Goal: Information Seeking & Learning: Check status

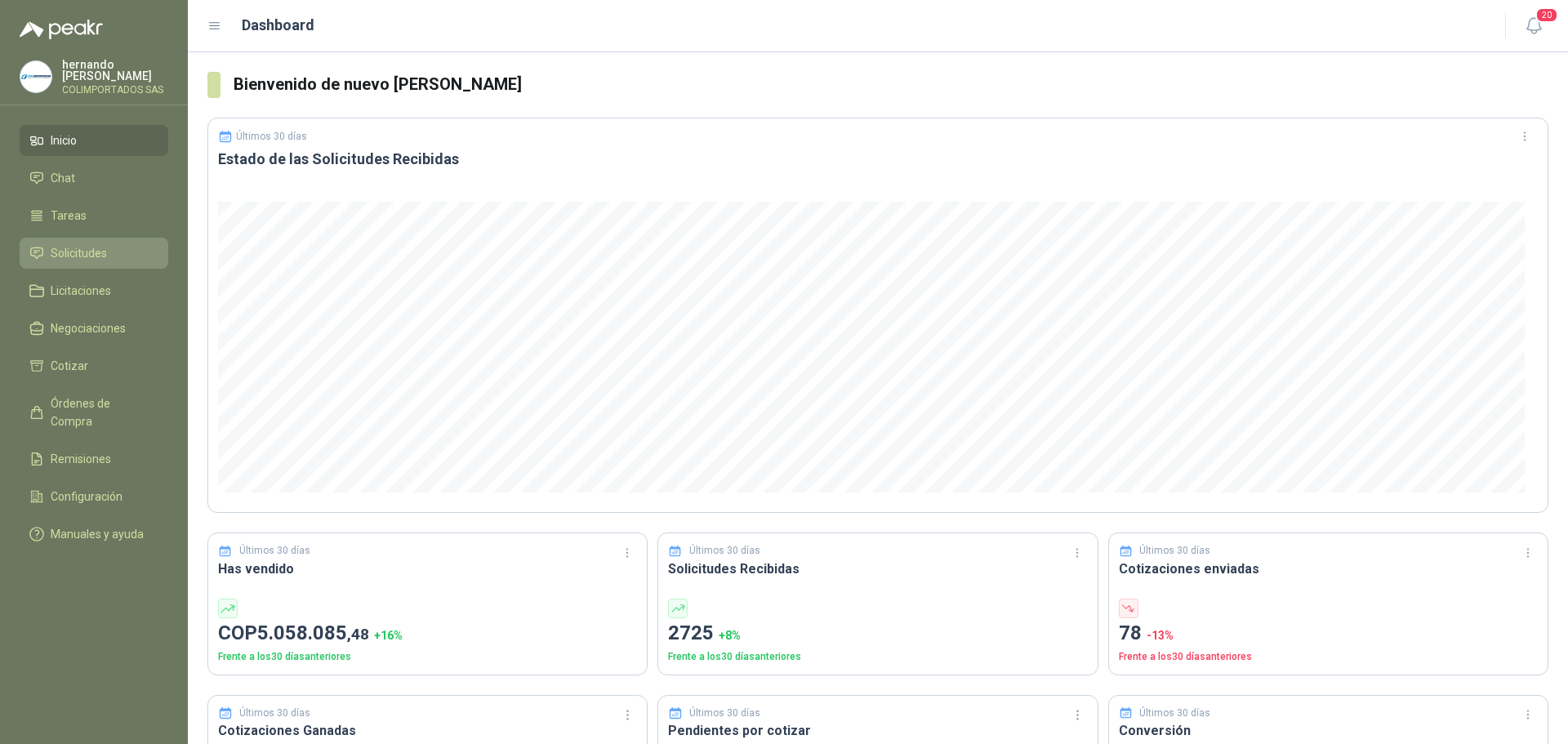
click at [113, 257] on li "Solicitudes" at bounding box center [94, 253] width 129 height 18
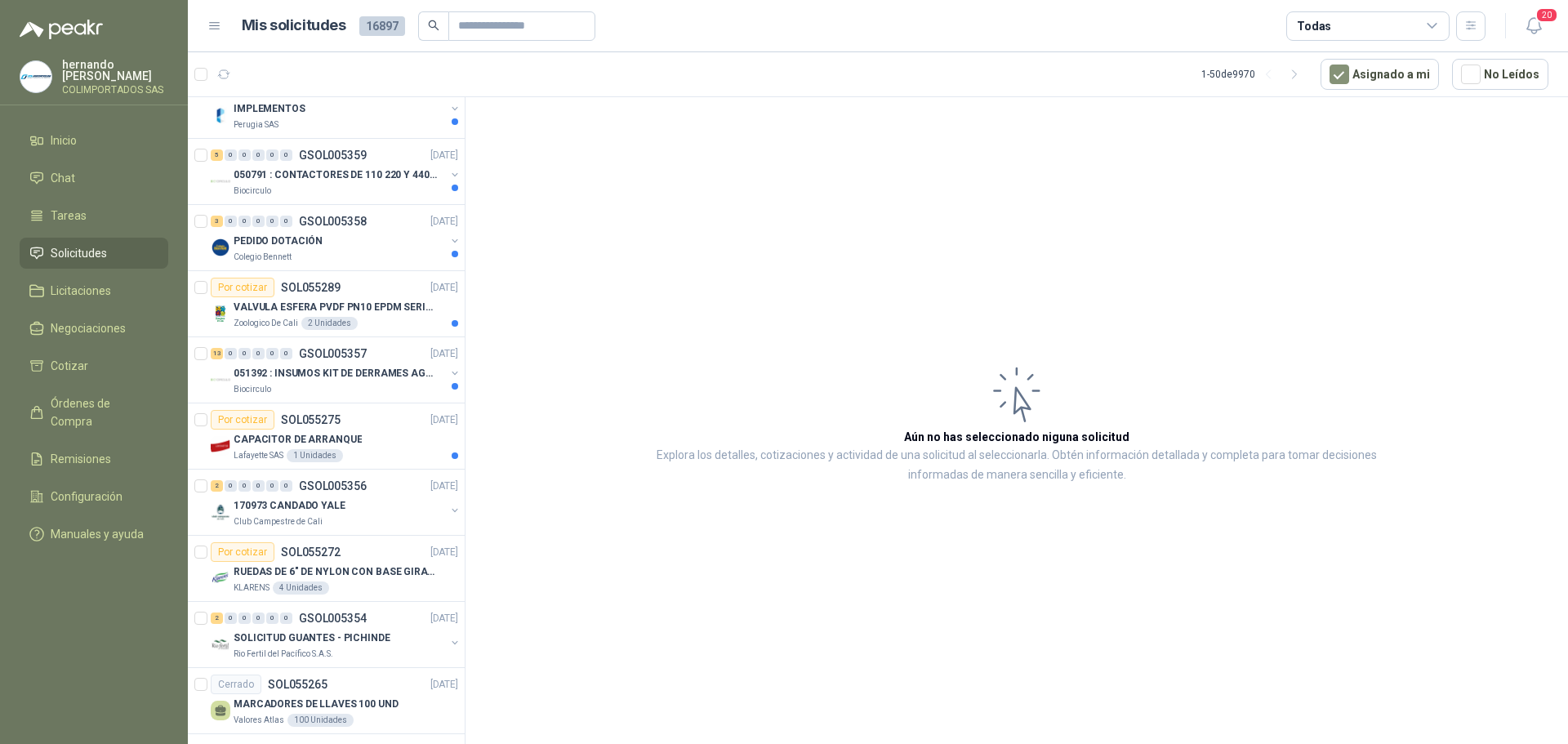
scroll to position [979, 0]
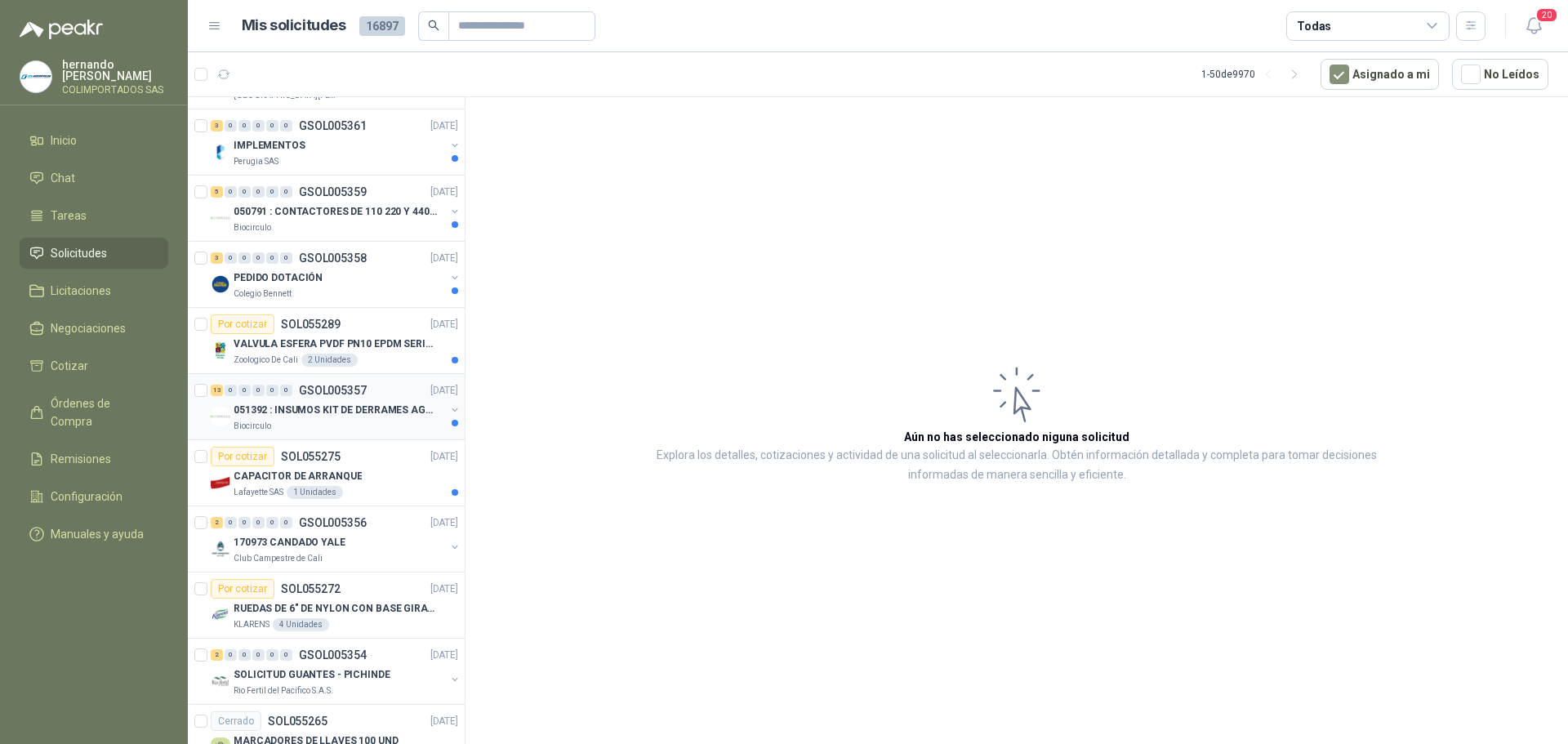
click at [353, 428] on div "Biocirculo" at bounding box center [339, 426] width 212 height 13
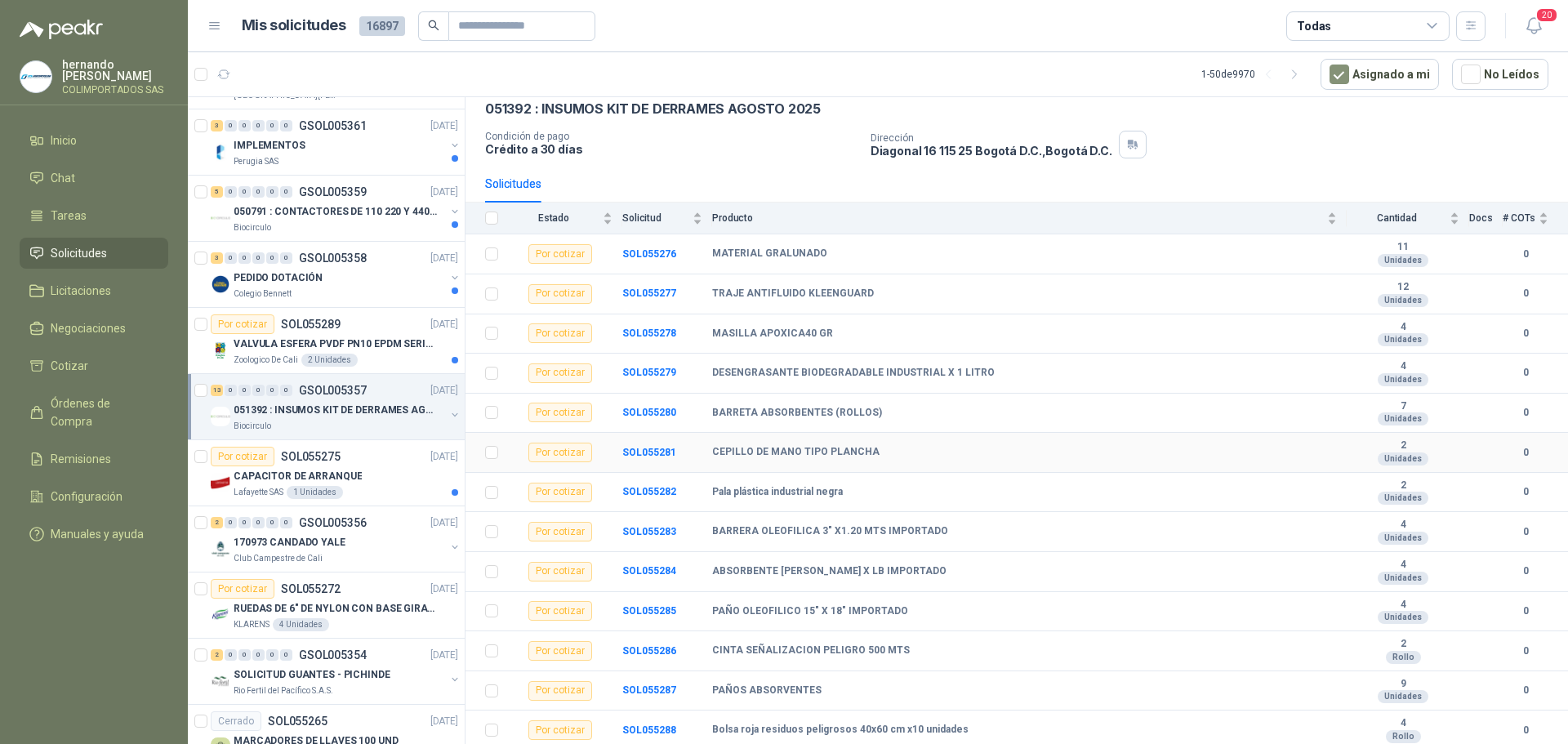
scroll to position [82, 0]
click at [385, 352] on div "VALVULA ESFERA PVDF PN10 EPDM SERIE EX D 25MM CEPEX64926TREME" at bounding box center [346, 344] width 225 height 20
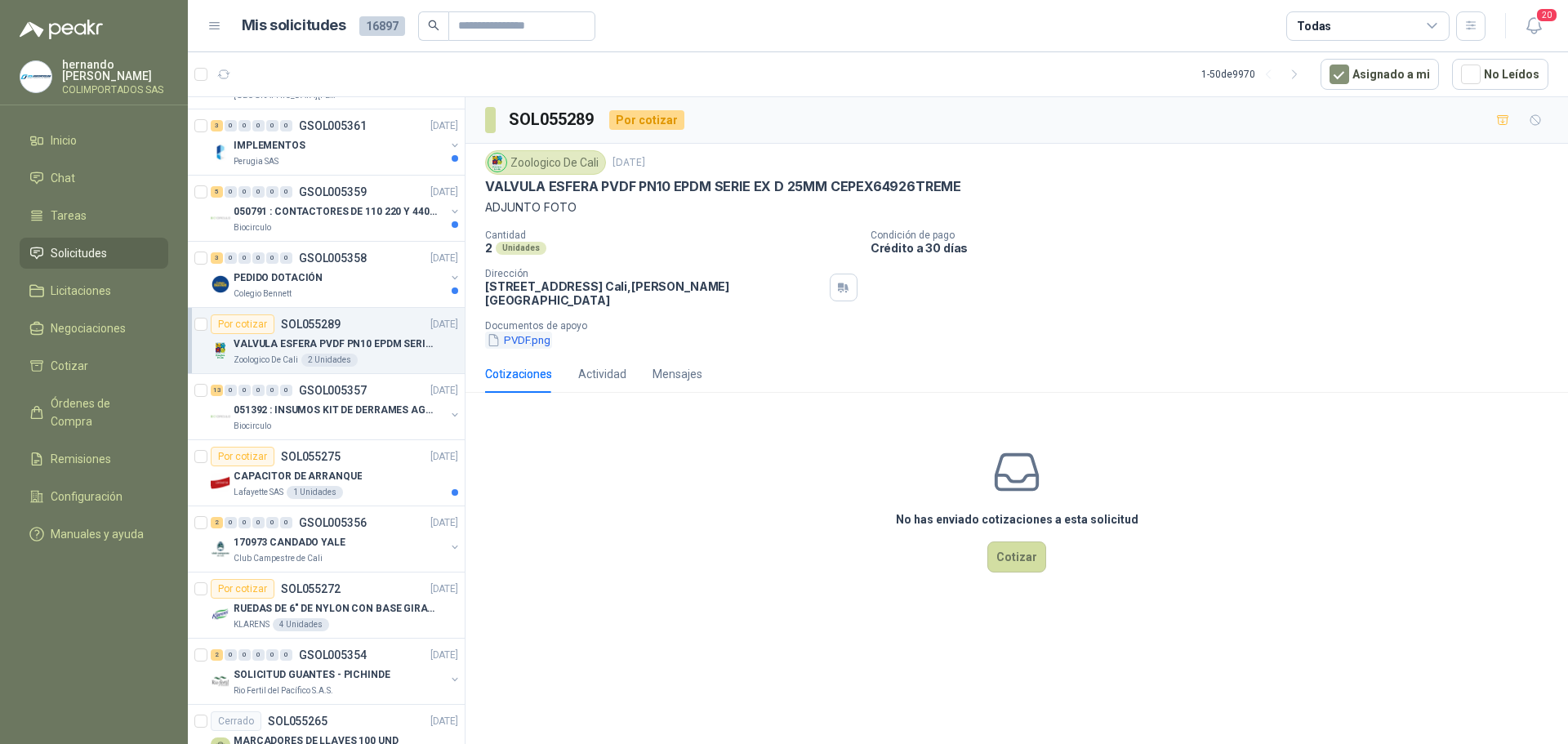
click at [524, 332] on button "PVDF.png" at bounding box center [519, 340] width 67 height 18
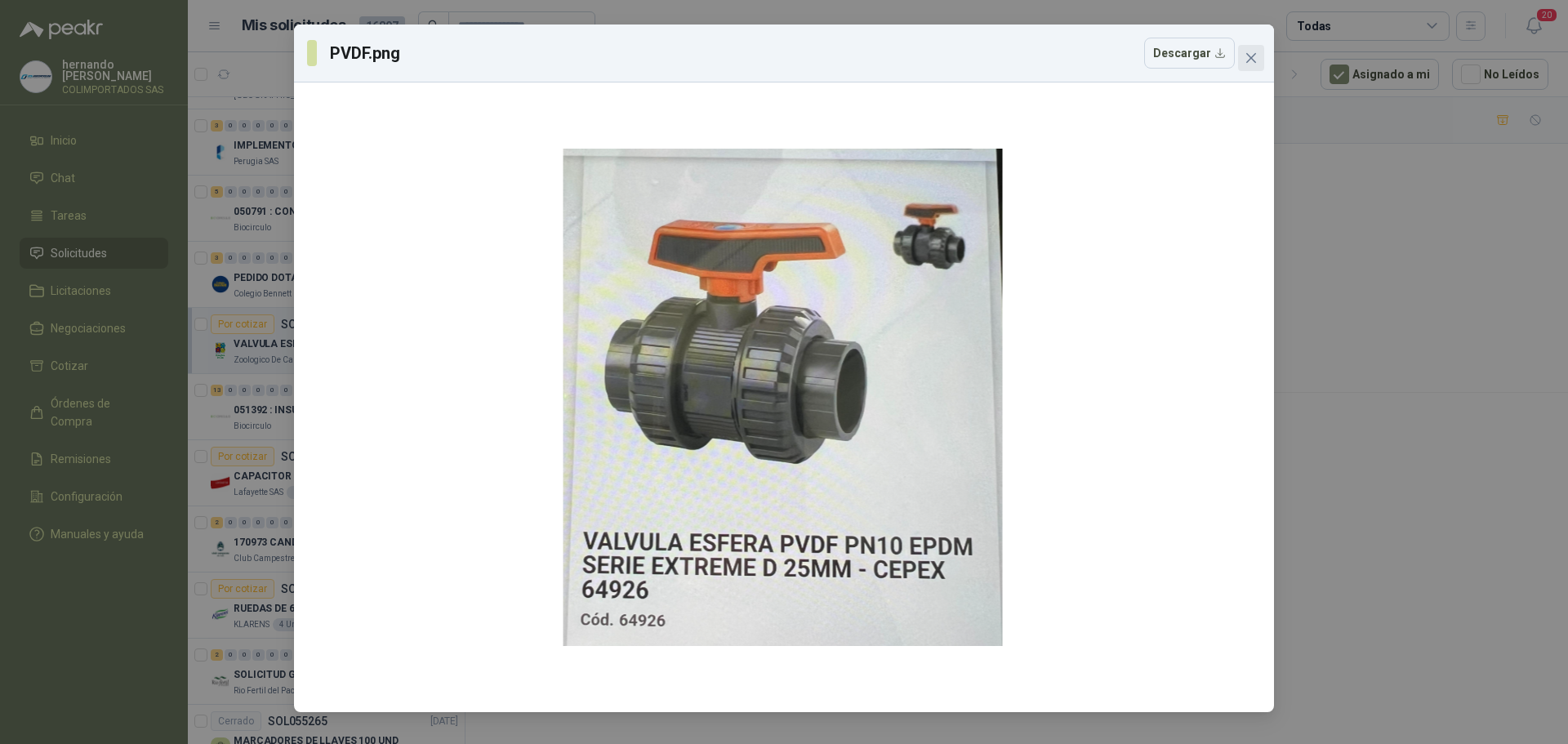
click at [1254, 56] on icon "close" at bounding box center [1251, 58] width 10 height 10
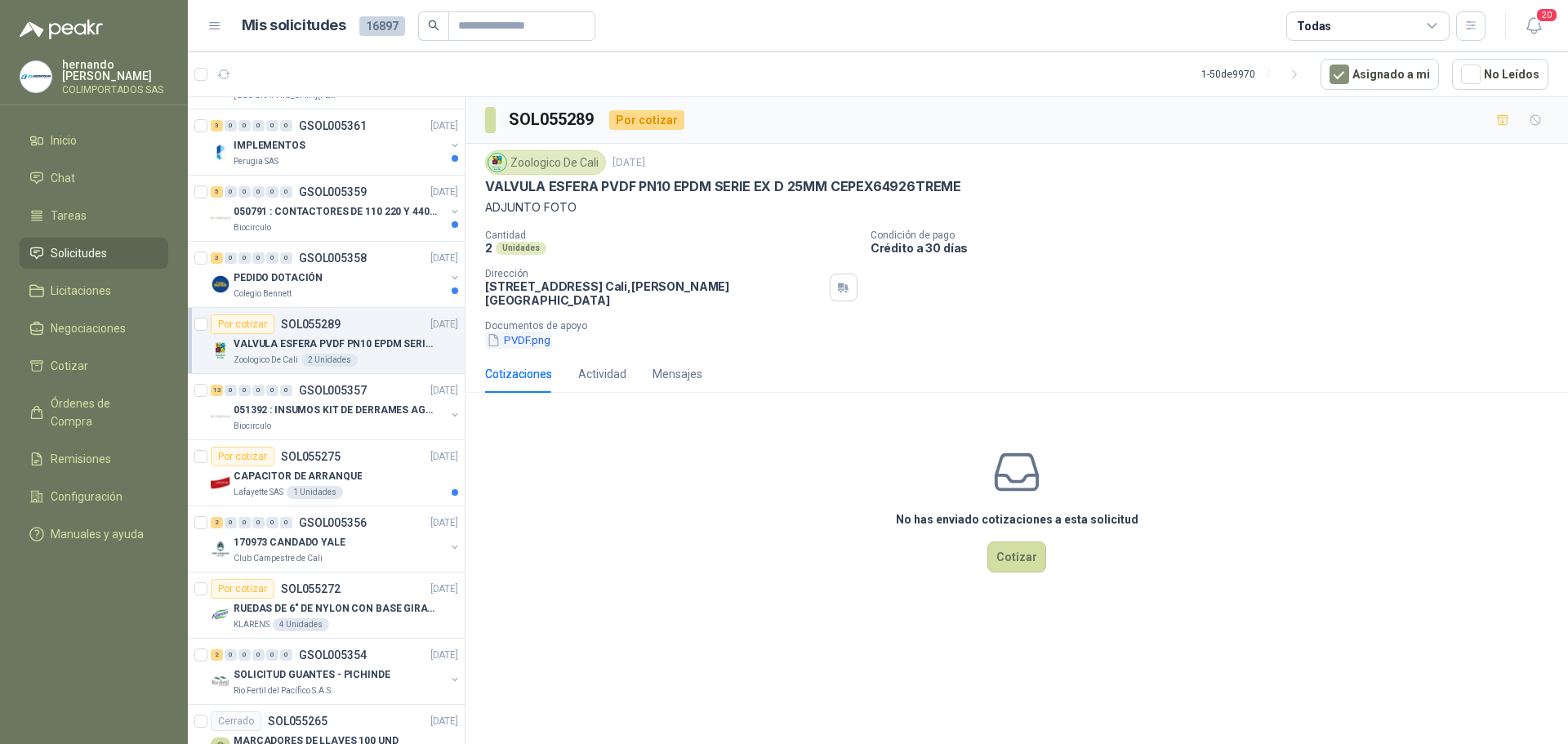
click at [521, 331] on button "PVDF.png" at bounding box center [519, 340] width 67 height 18
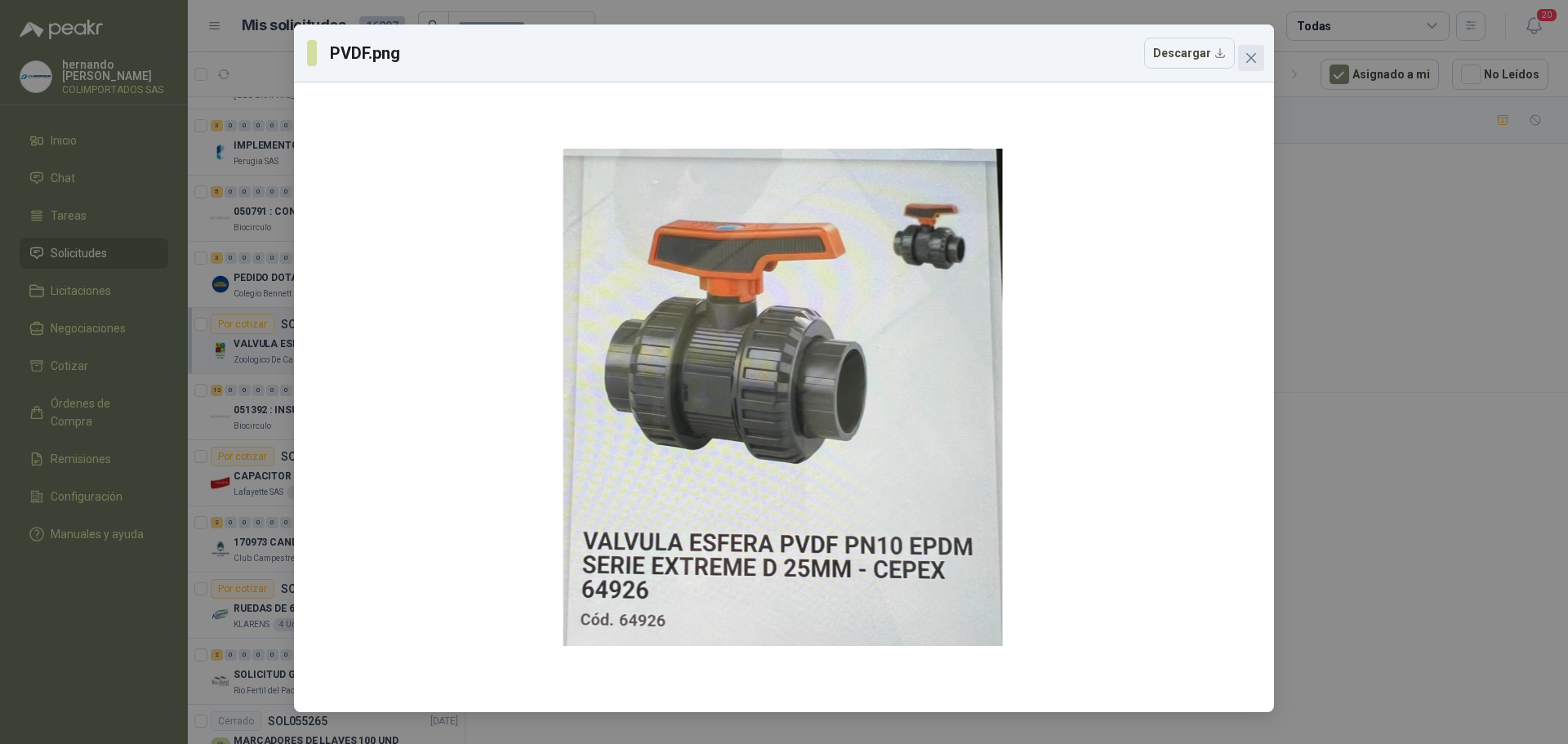
click at [1250, 59] on icon "close" at bounding box center [1251, 58] width 10 height 10
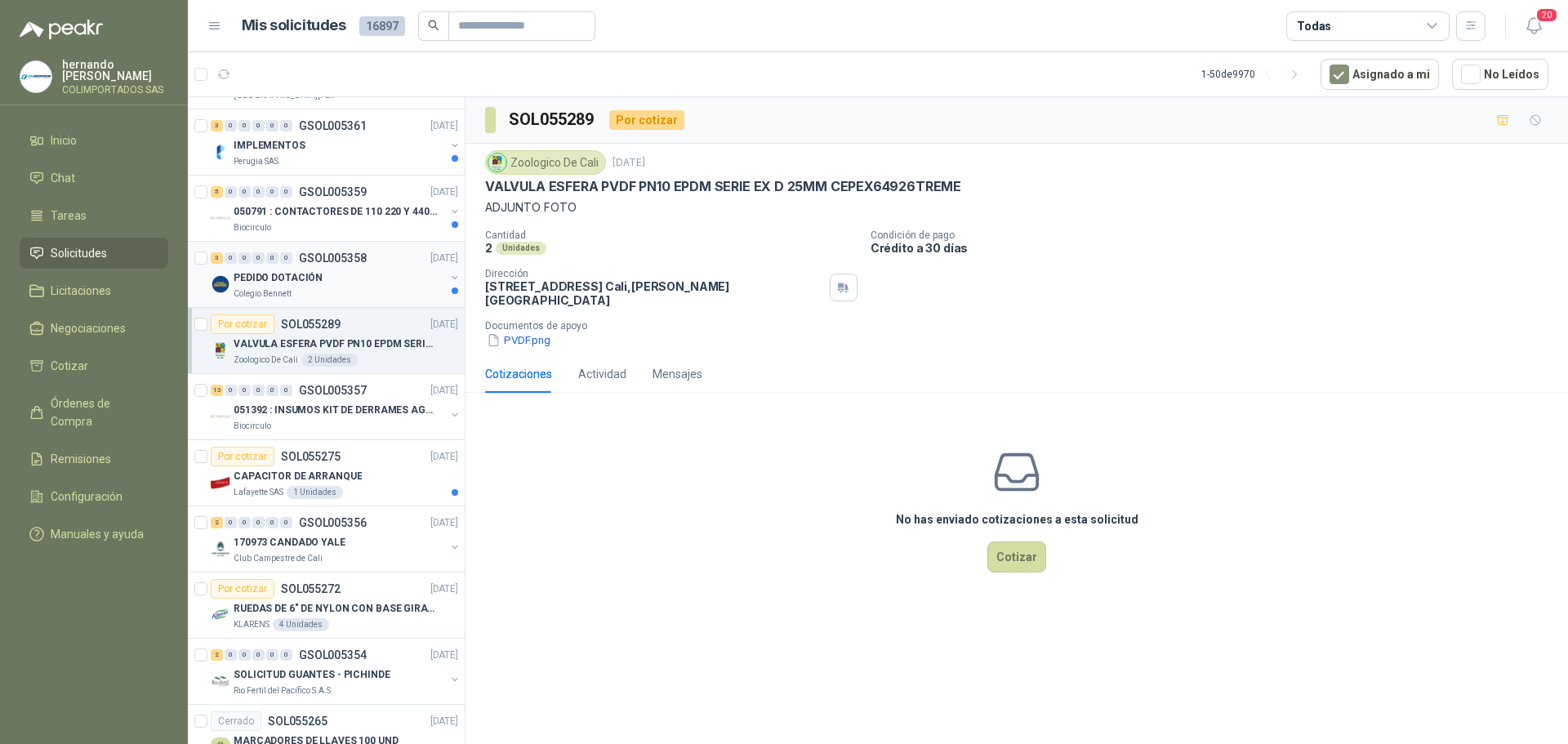
click at [336, 285] on div "PEDIDO DOTACIÓN" at bounding box center [339, 277] width 212 height 20
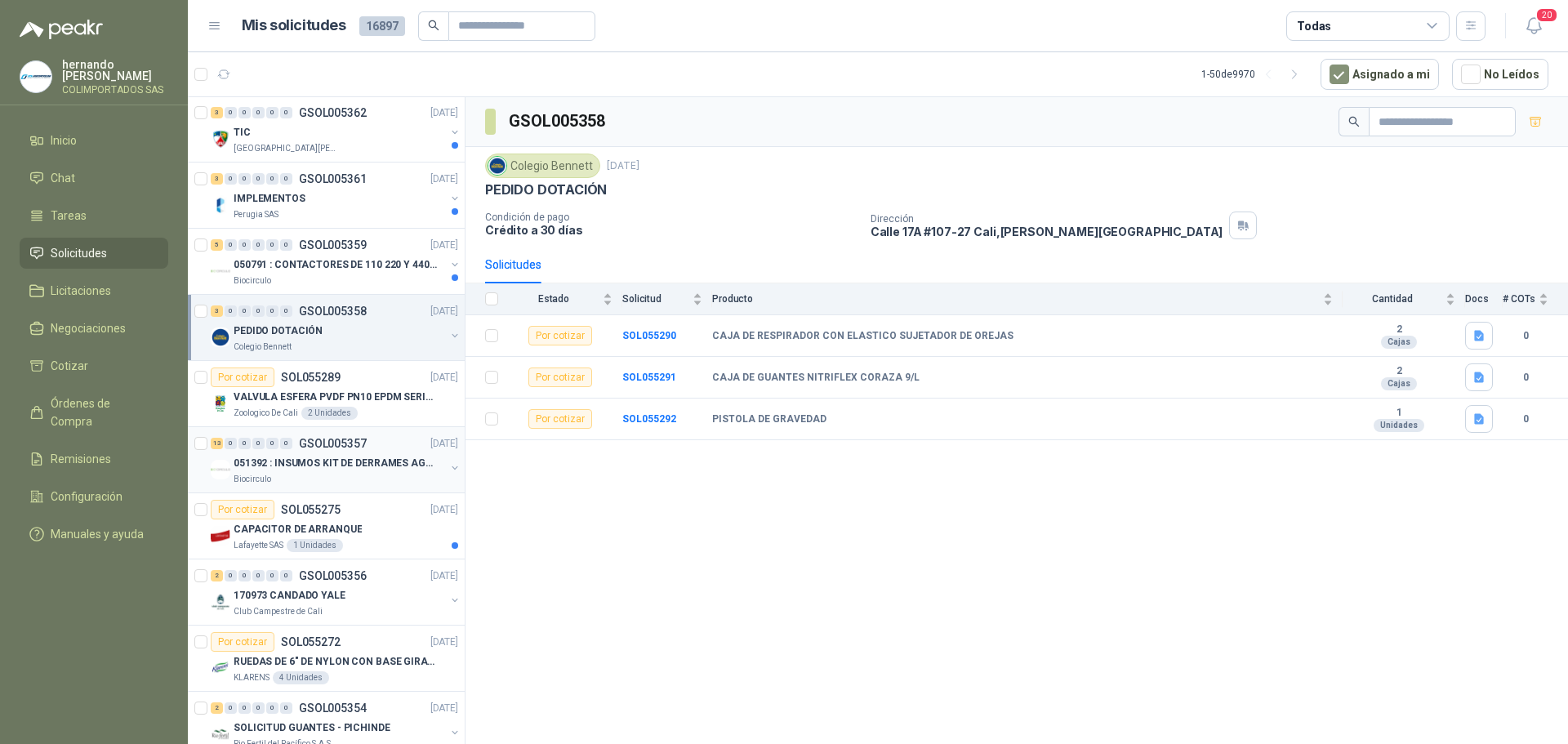
scroll to position [898, 0]
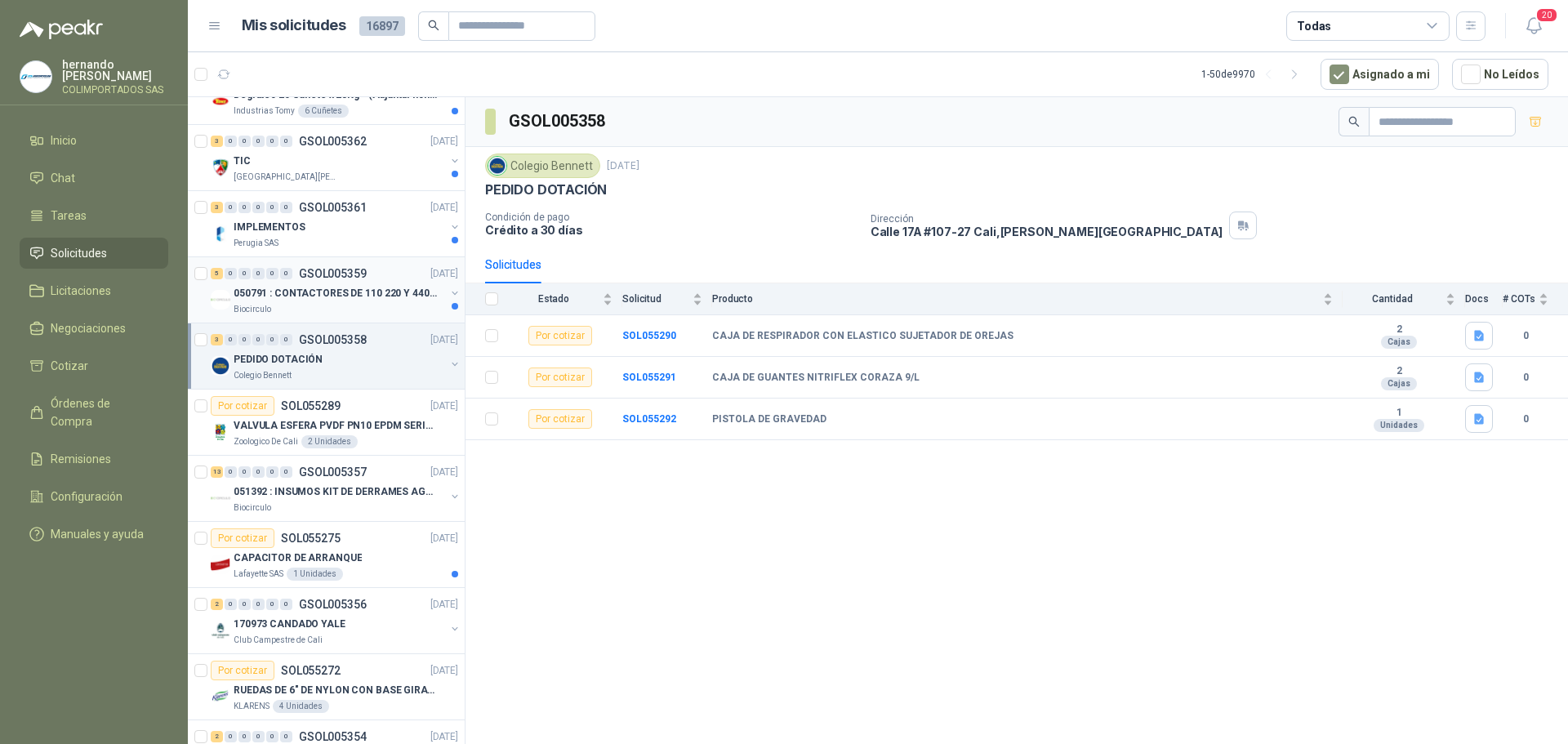
click at [331, 299] on p "050791 : CONTACTORES DE 110 220 Y 440 V" at bounding box center [335, 294] width 203 height 16
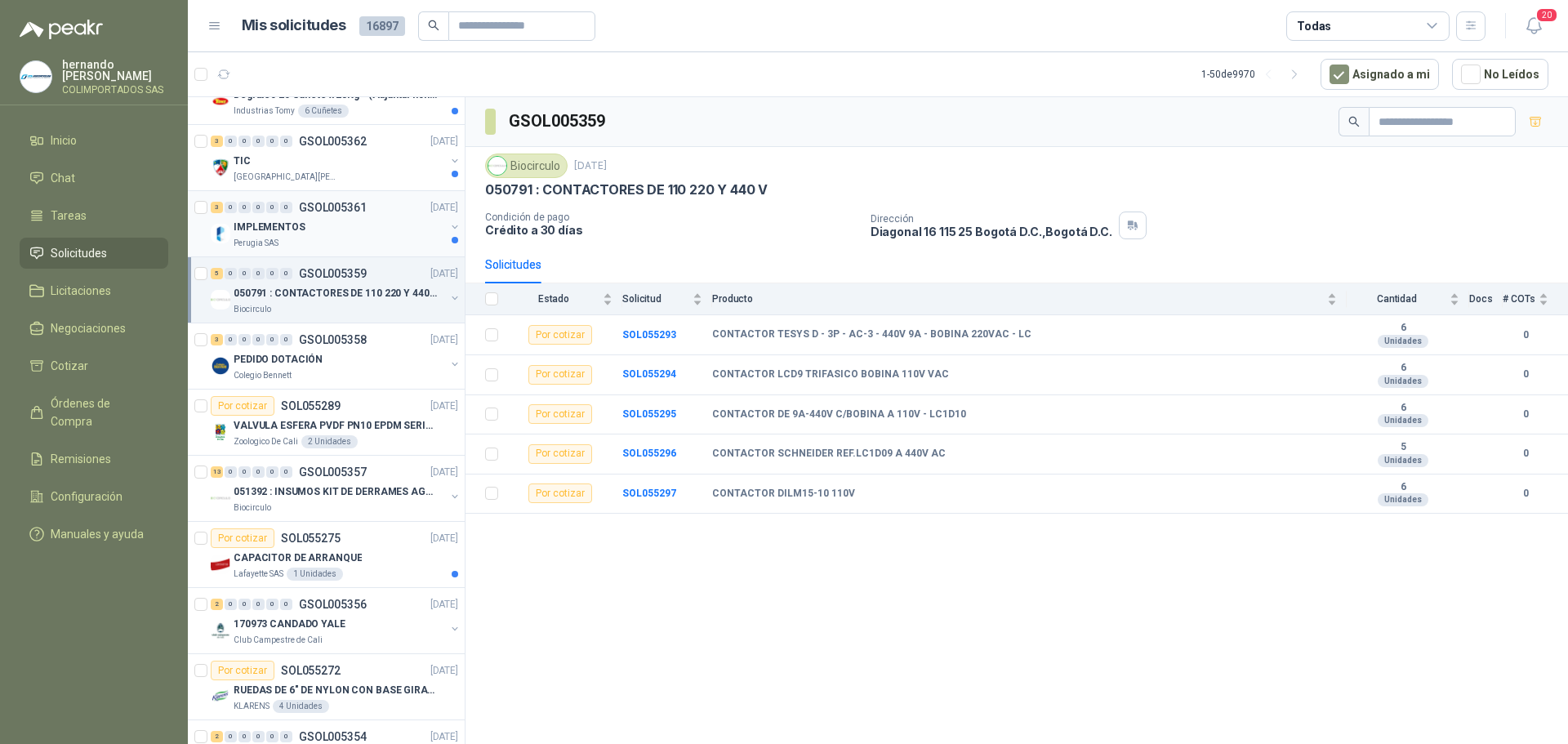
click at [359, 227] on div "IMPLEMENTOS" at bounding box center [339, 227] width 212 height 20
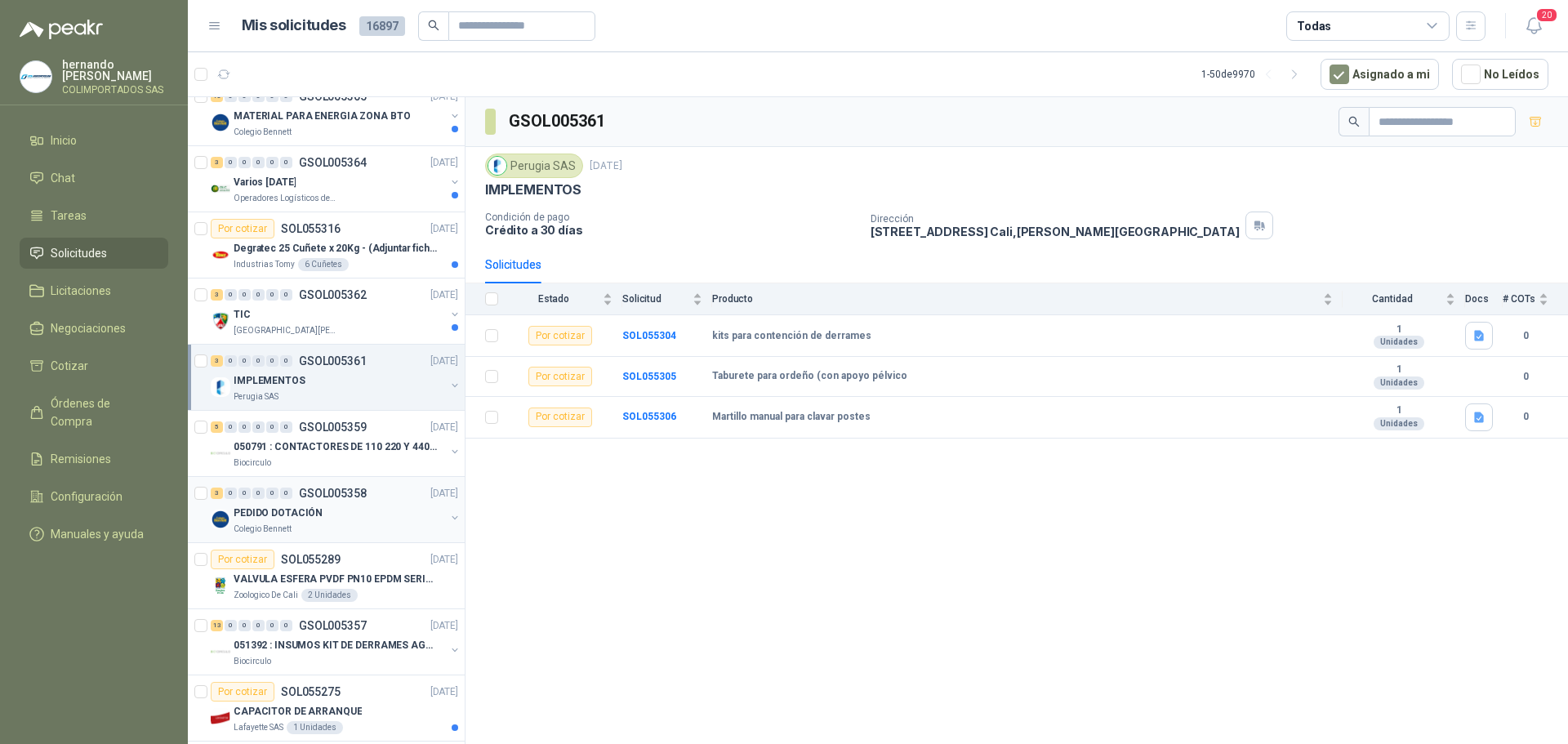
scroll to position [734, 0]
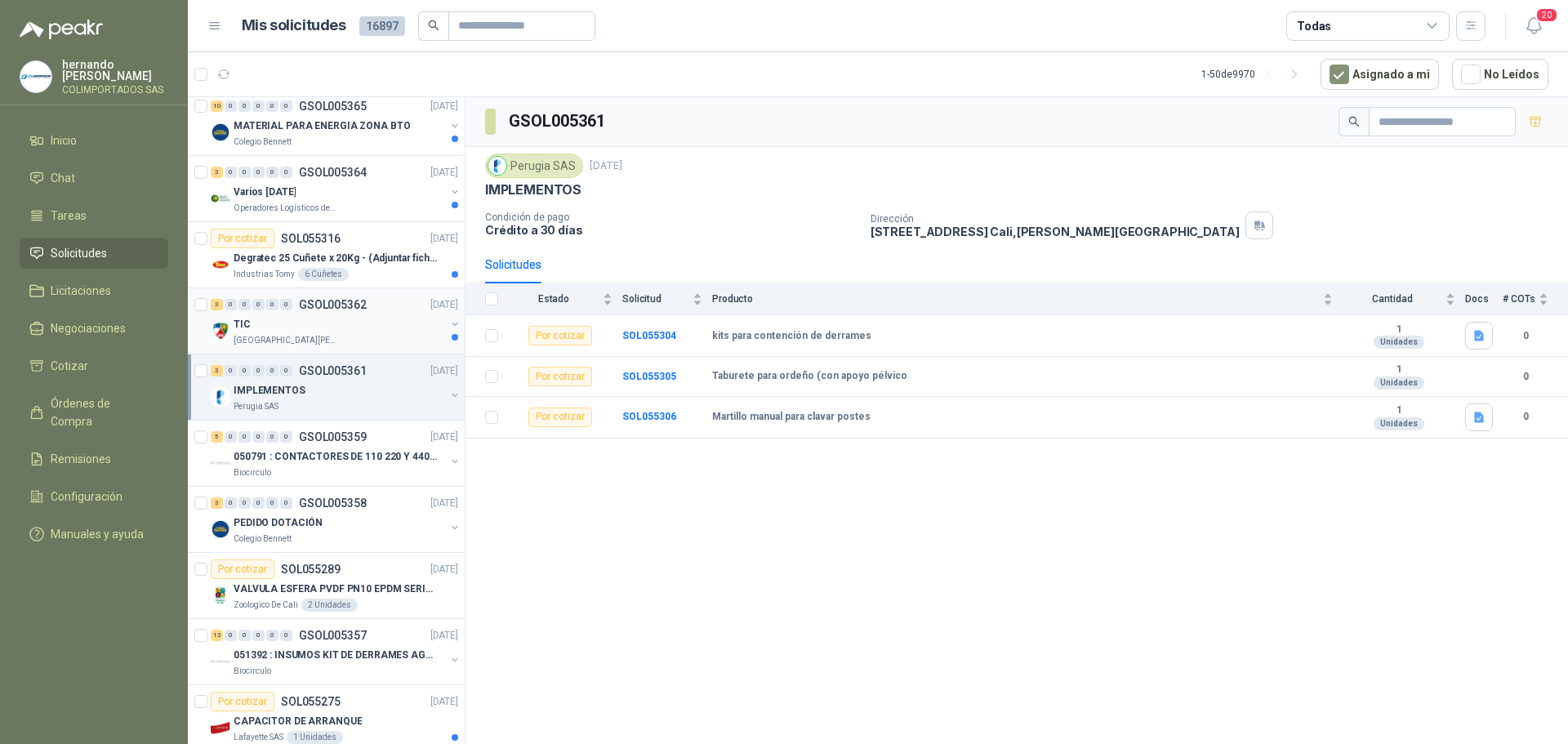
click at [356, 327] on div "TIC" at bounding box center [339, 324] width 212 height 20
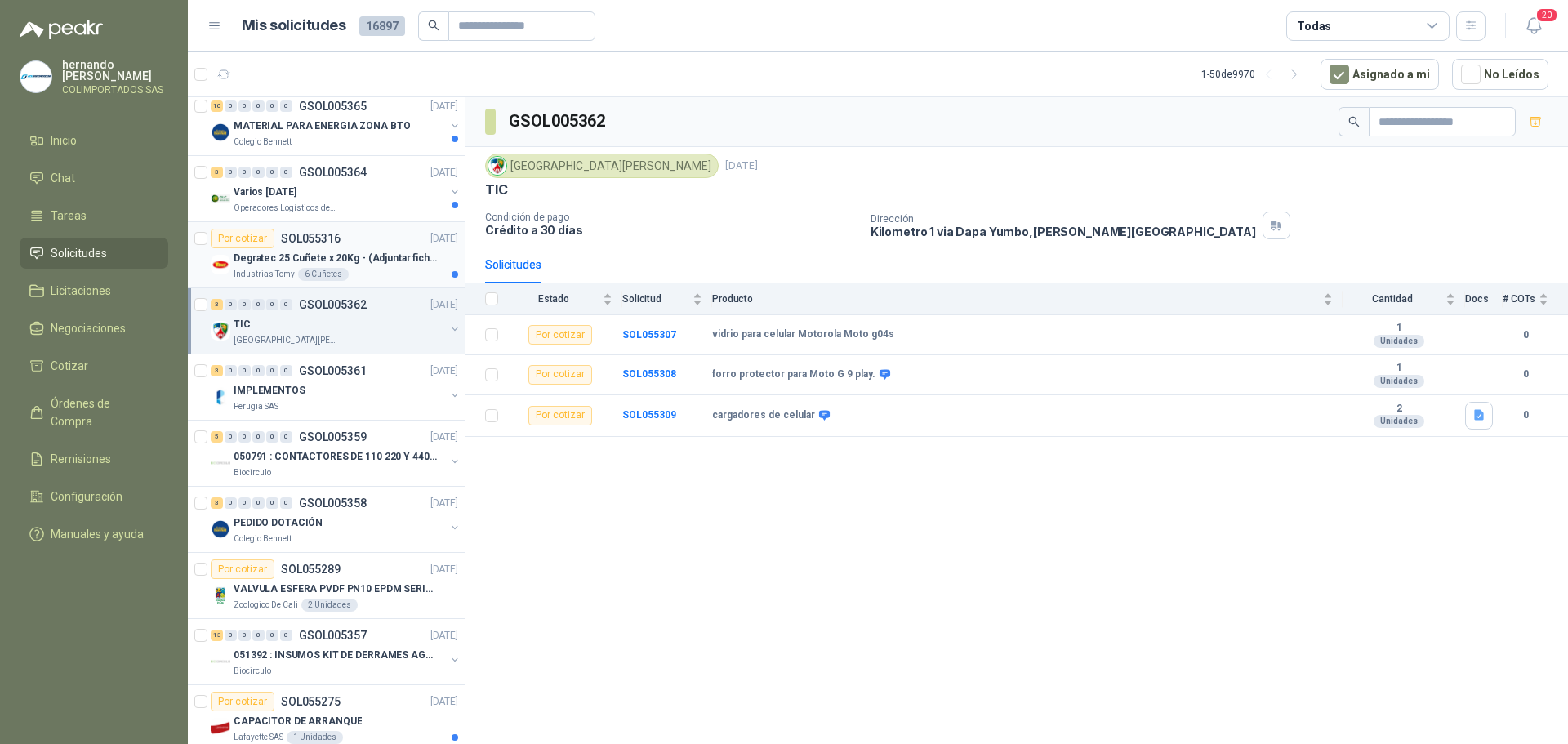
click at [371, 269] on div "Industrias Tomy 6 Cuñetes" at bounding box center [346, 273] width 225 height 13
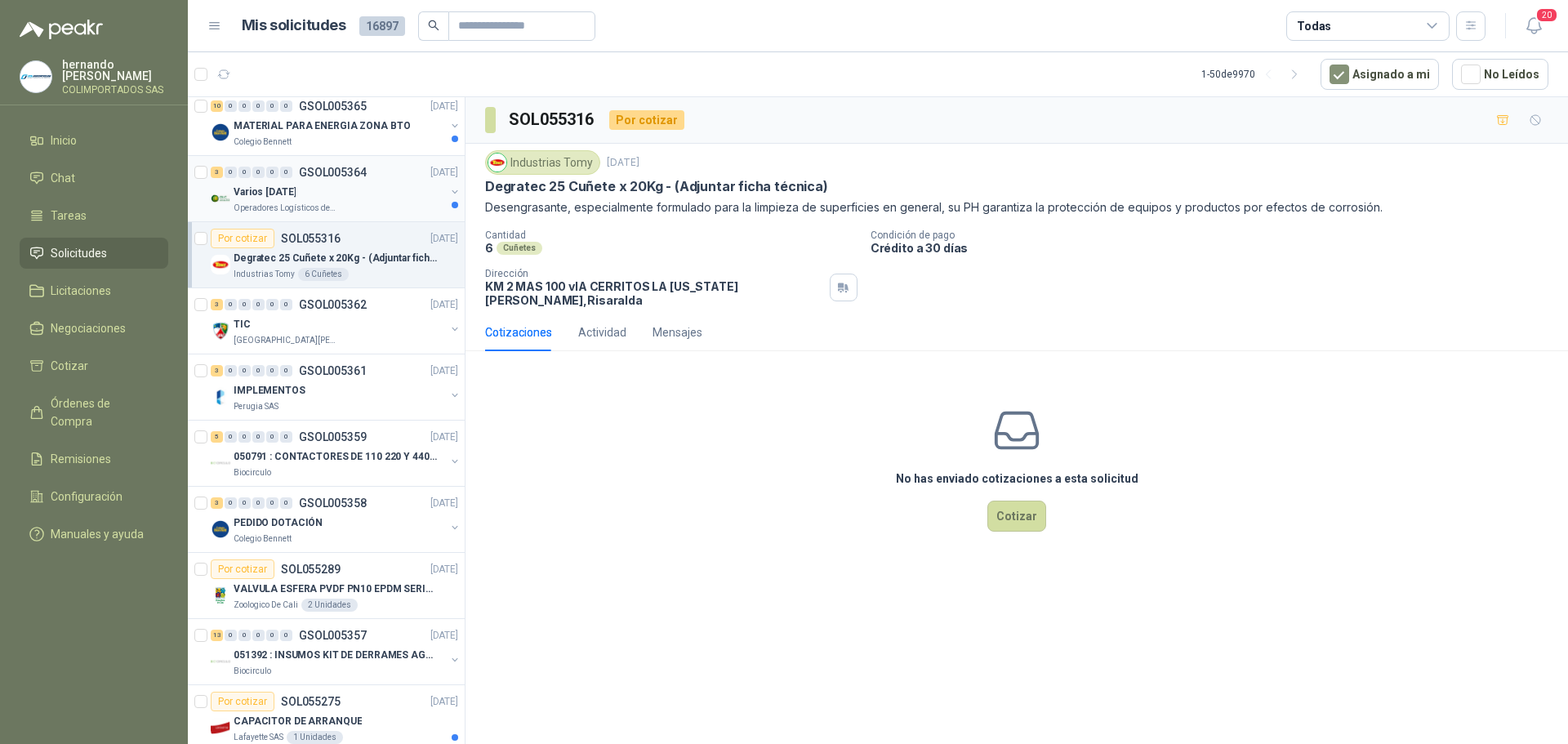
click at [346, 201] on div "Varios [DATE]" at bounding box center [339, 191] width 212 height 20
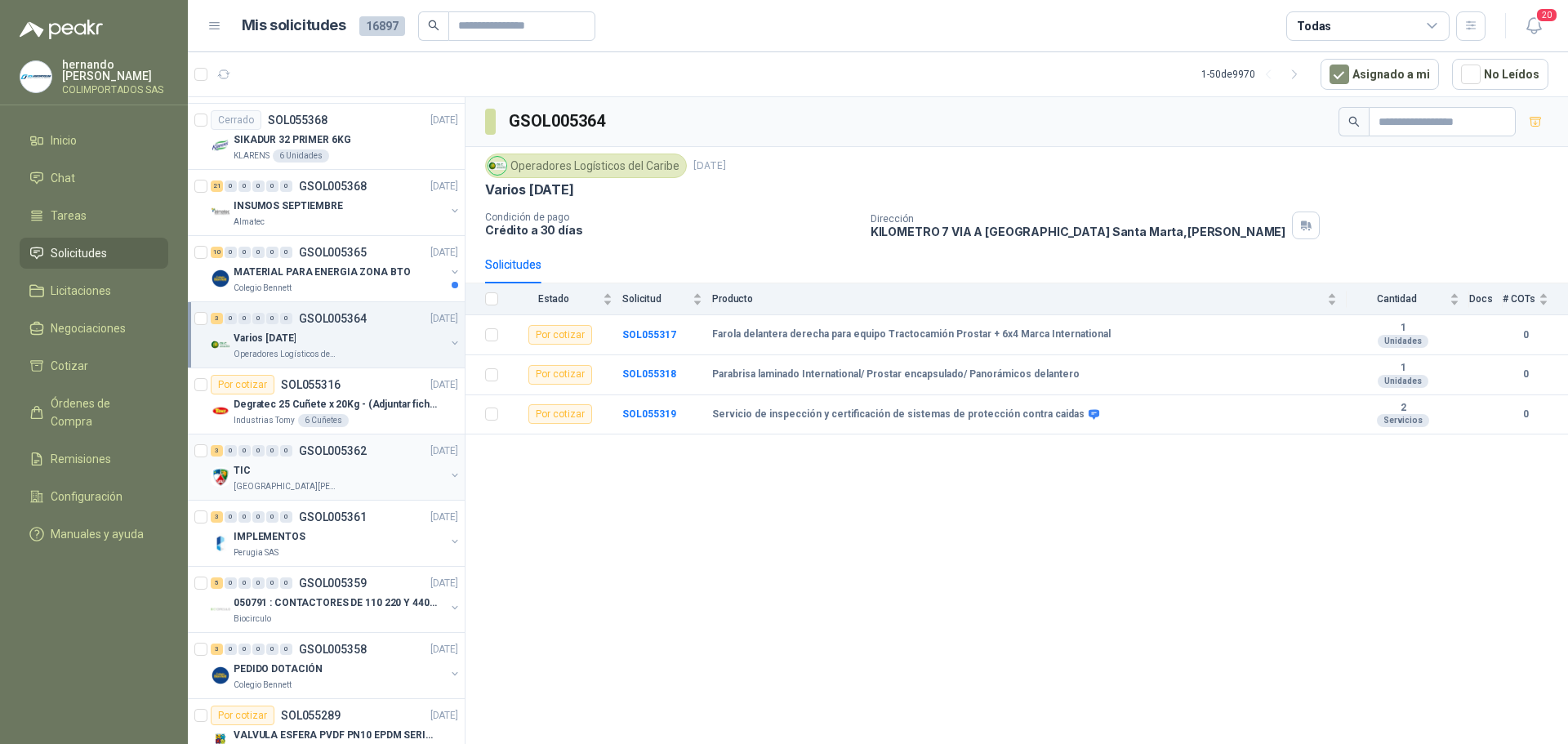
scroll to position [571, 0]
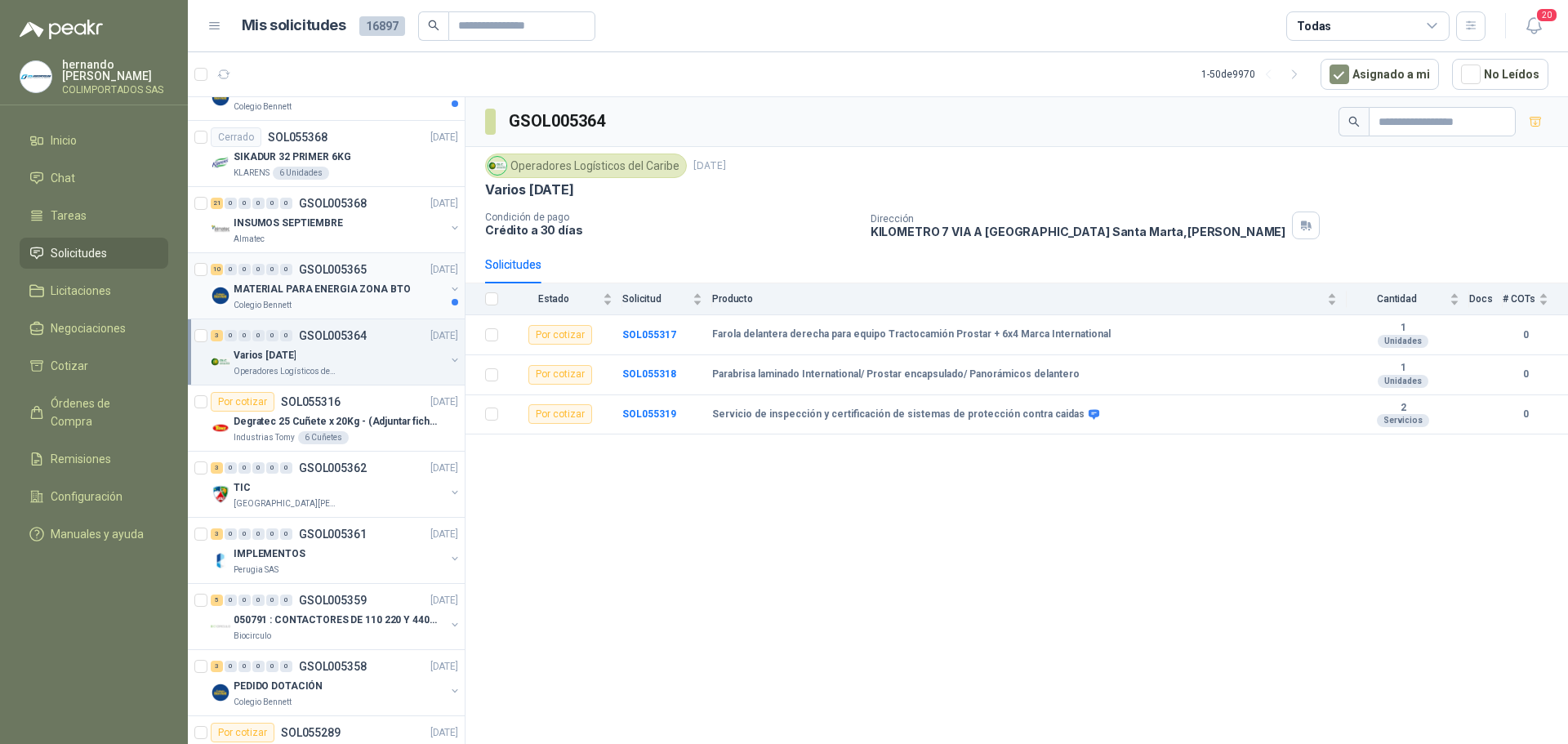
click at [334, 302] on div "Colegio Bennett" at bounding box center [339, 305] width 212 height 13
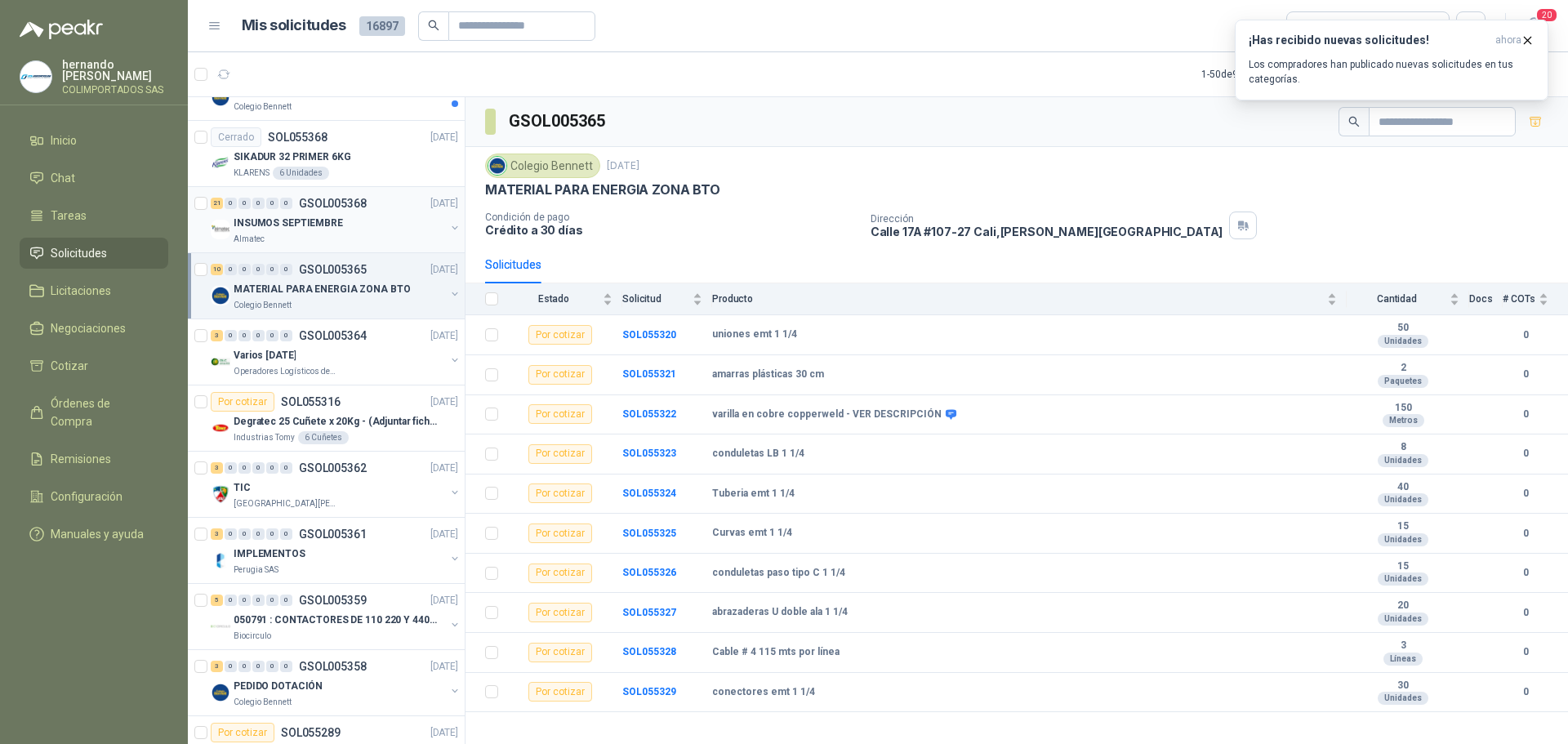
click at [334, 231] on div "INSUMOS SEPTIEMBRE" at bounding box center [339, 223] width 212 height 20
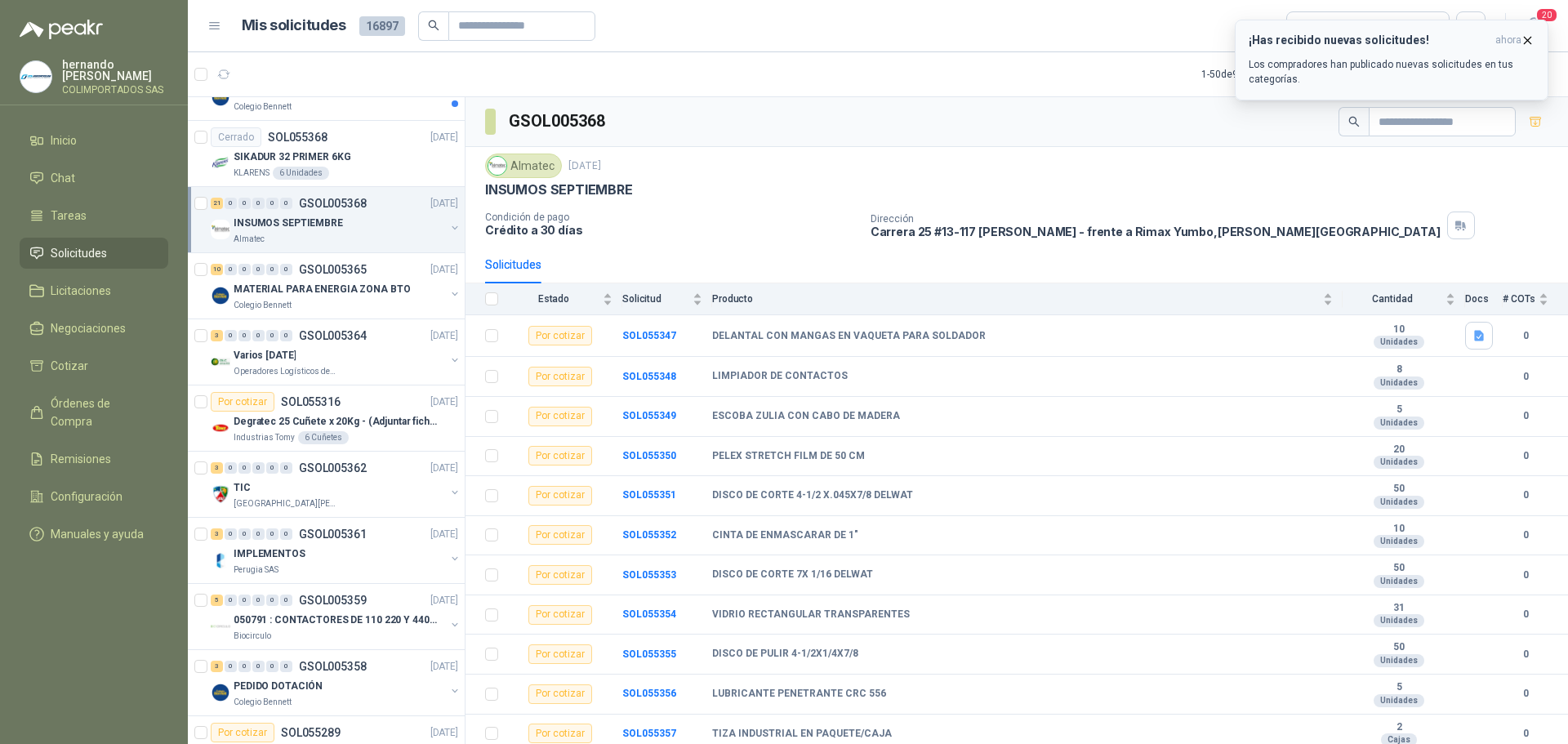
click at [1529, 37] on icon "button" at bounding box center [1528, 40] width 14 height 14
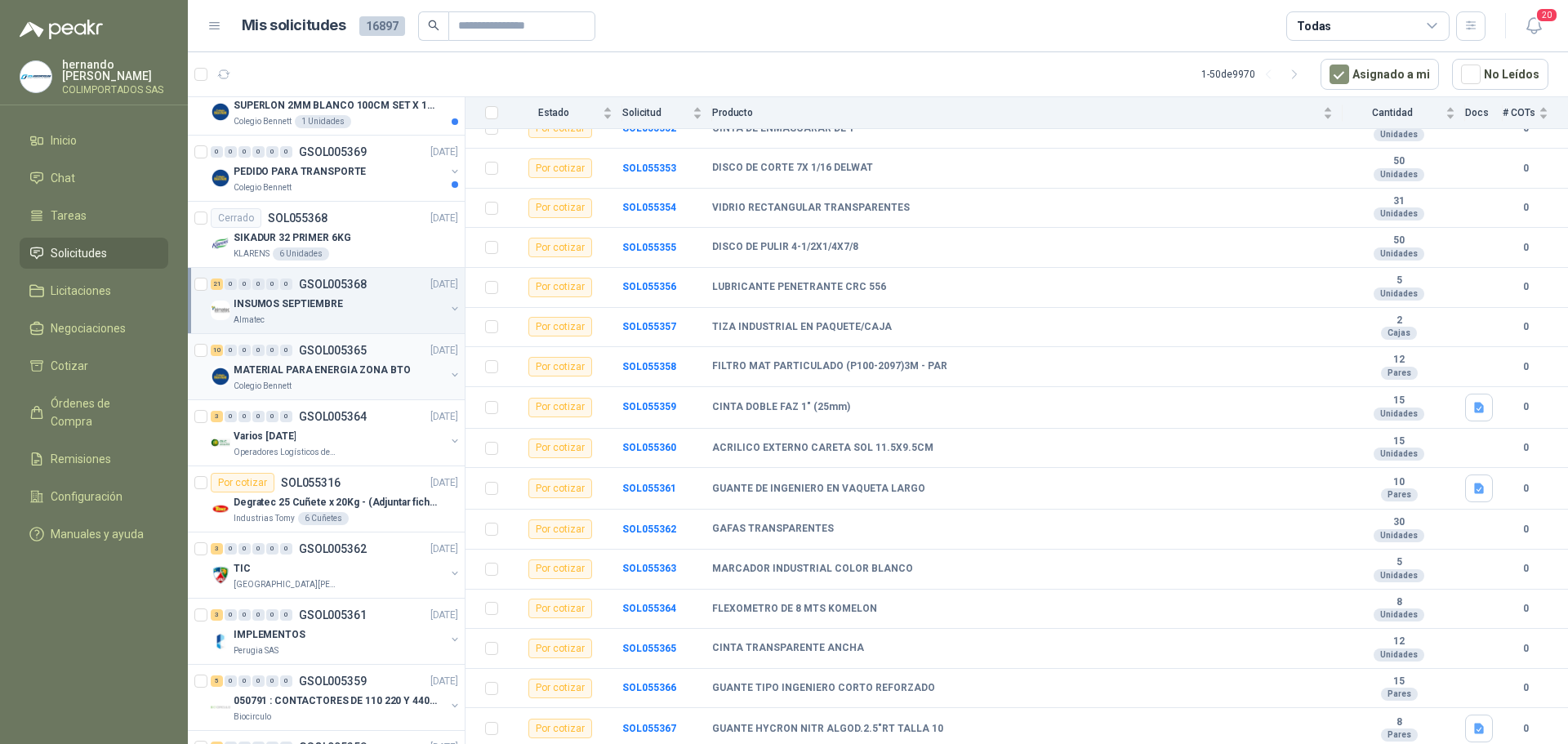
scroll to position [490, 0]
click at [376, 185] on div "Colegio Bennett" at bounding box center [339, 187] width 212 height 13
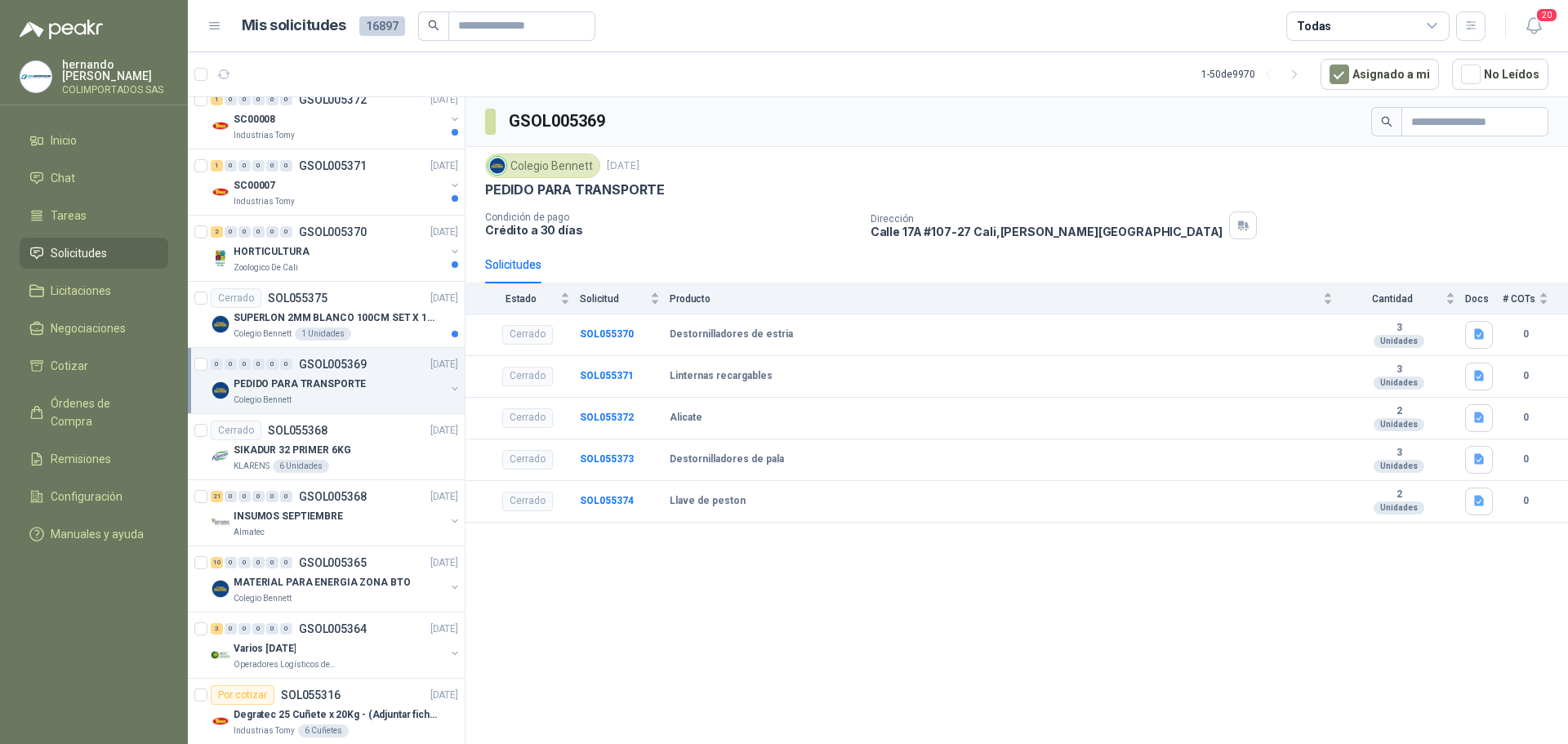
scroll to position [245, 0]
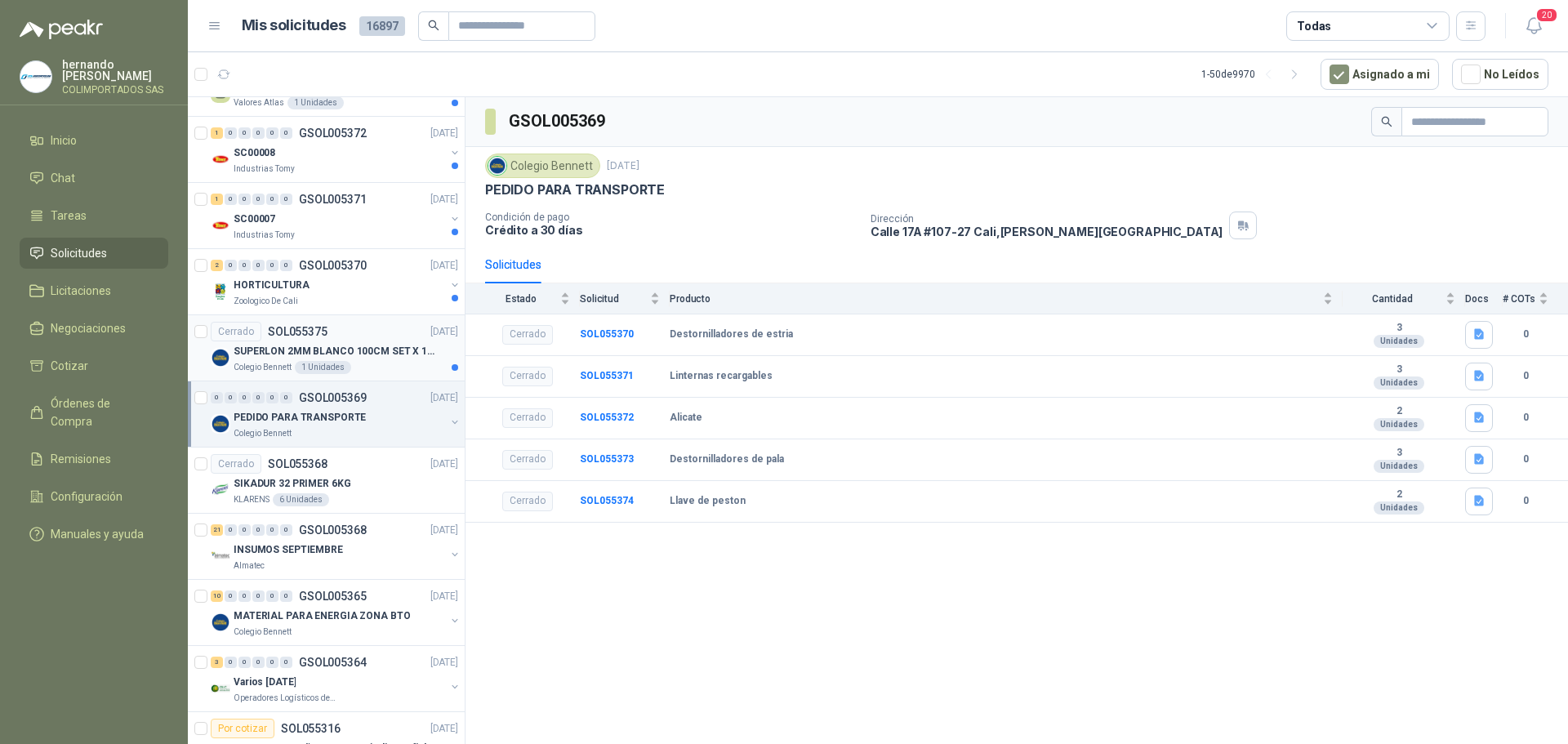
click at [383, 357] on p "SUPERLON 2MM BLANCO 100CM SET X 150 METROS" at bounding box center [335, 351] width 203 height 16
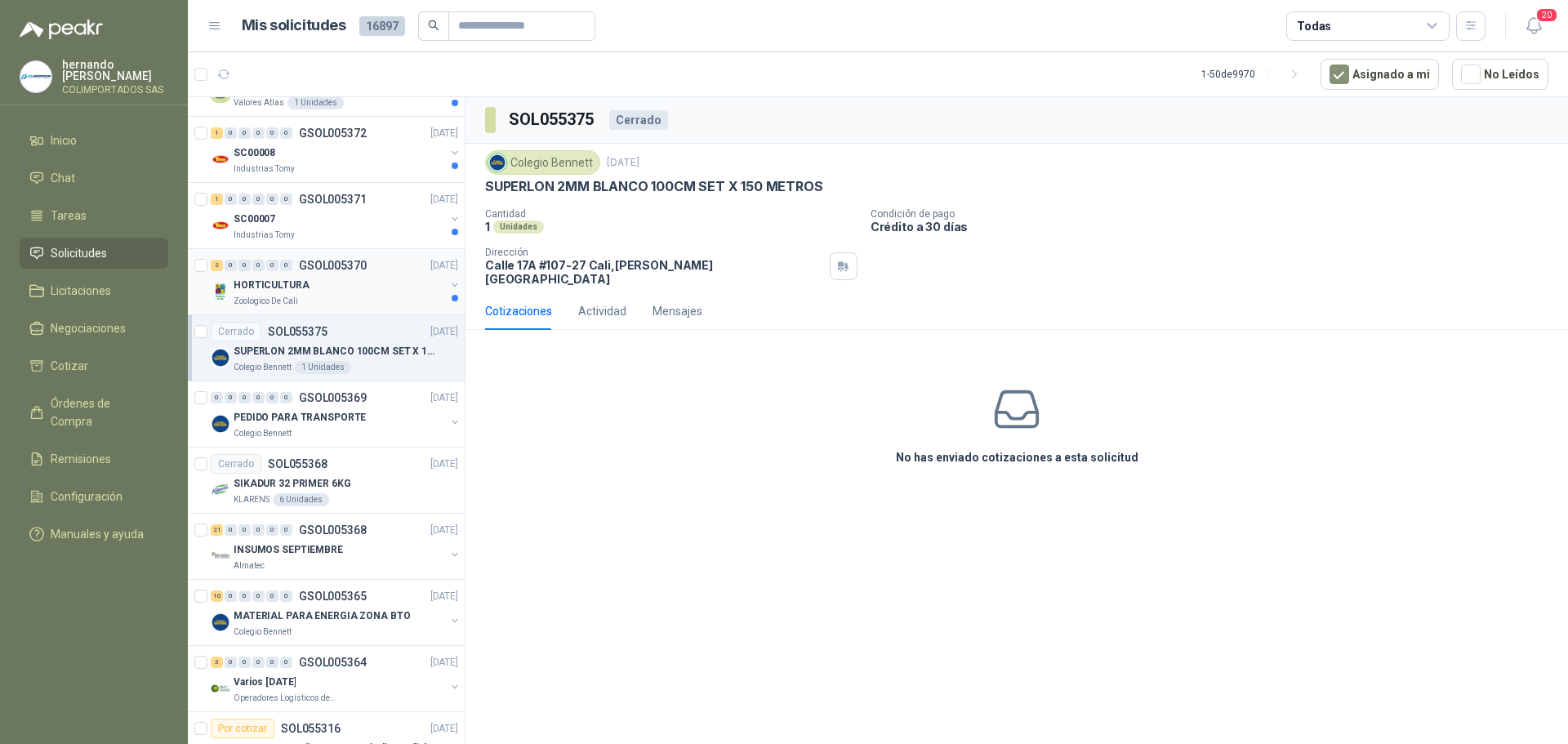
click at [331, 294] on div "HORTICULTURA" at bounding box center [339, 285] width 212 height 20
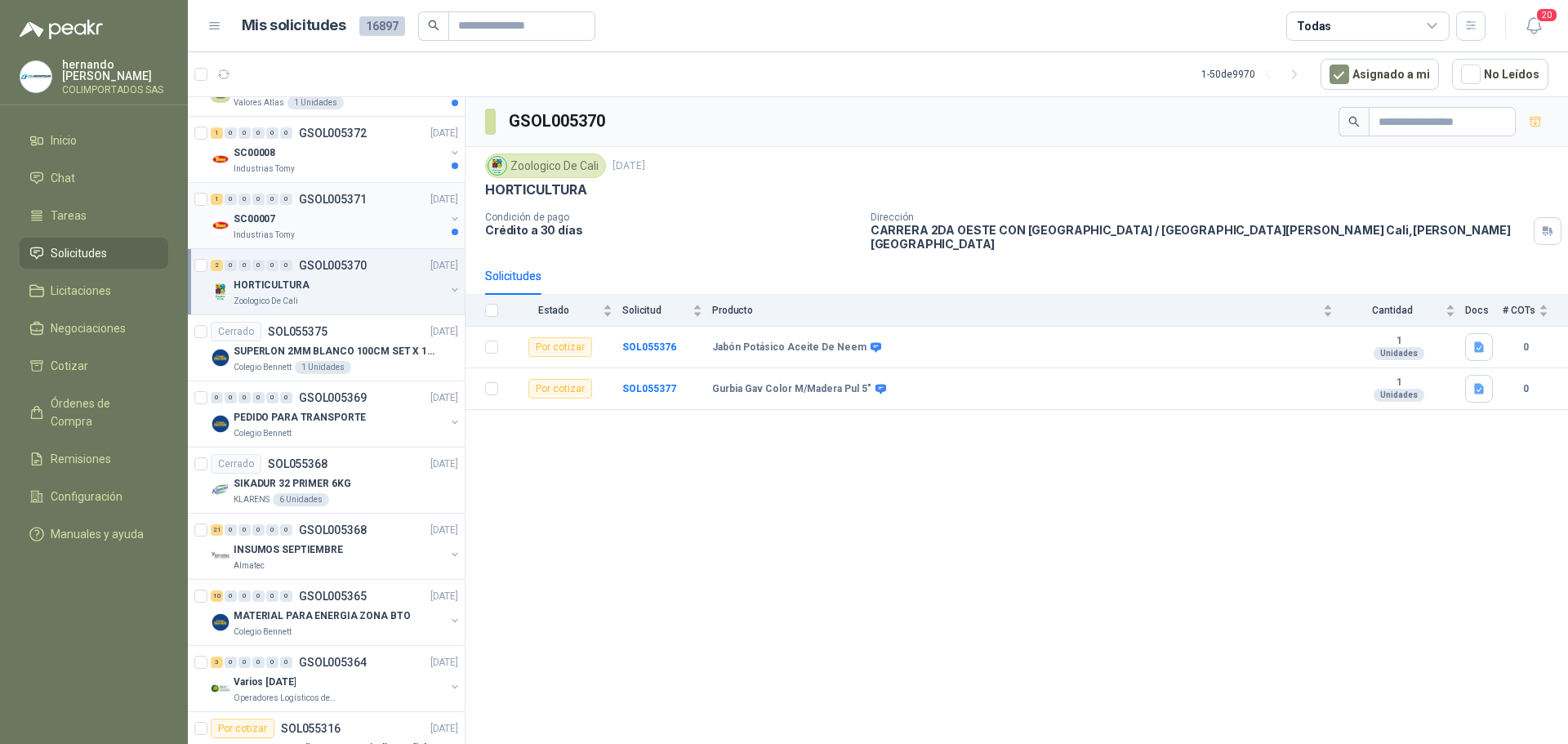
click at [337, 227] on div "SC00007" at bounding box center [339, 219] width 212 height 20
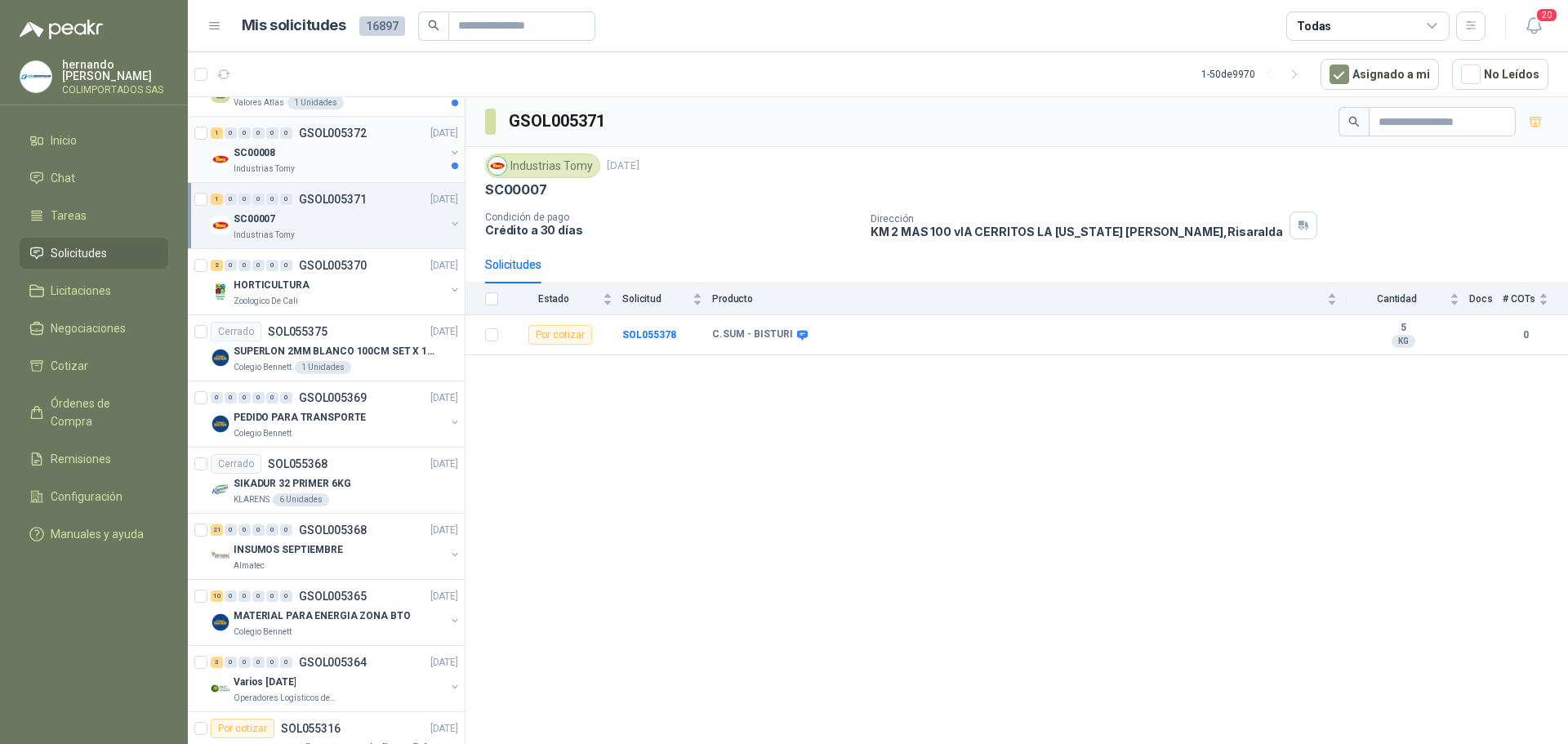
click at [350, 160] on div "SC00008" at bounding box center [339, 152] width 212 height 20
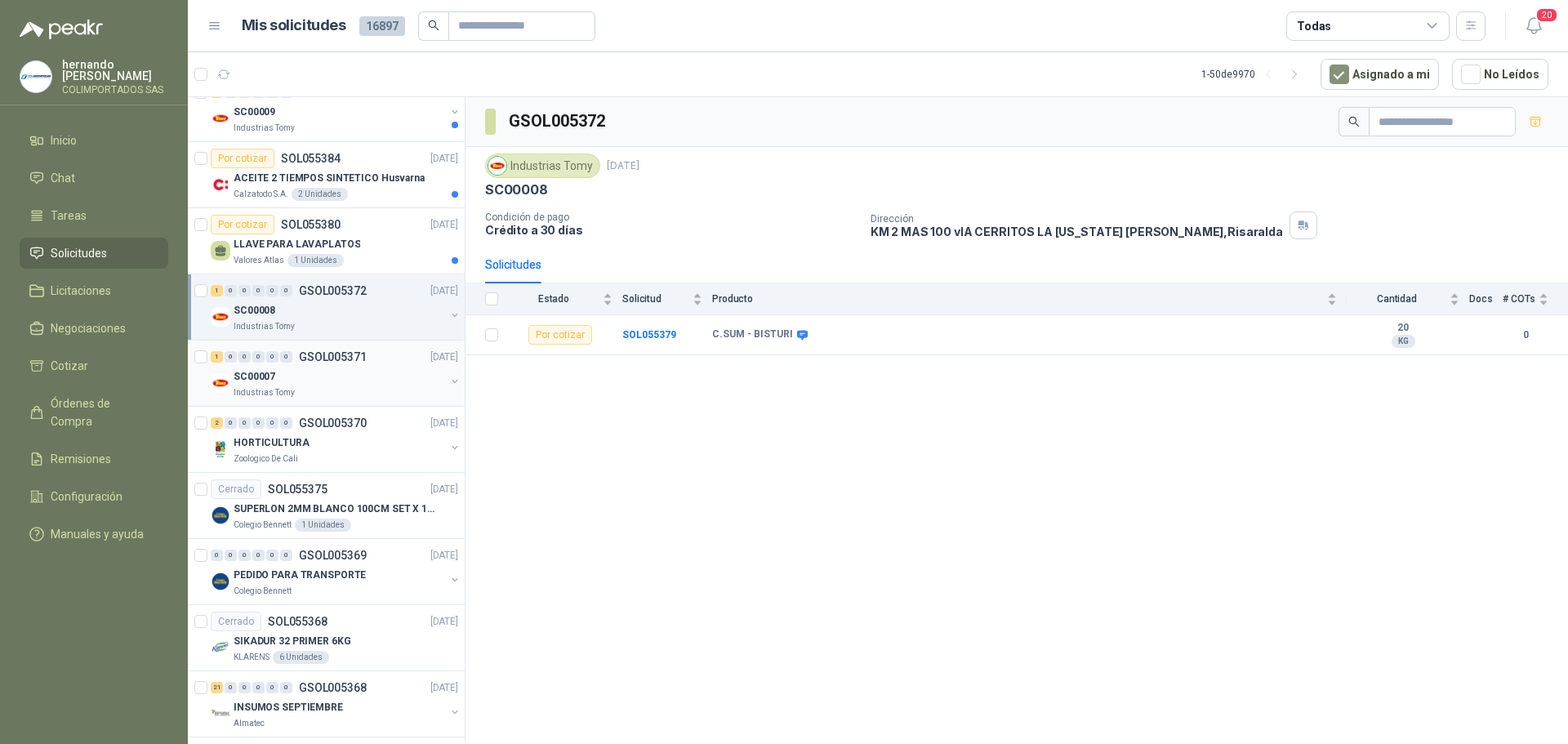
scroll to position [82, 0]
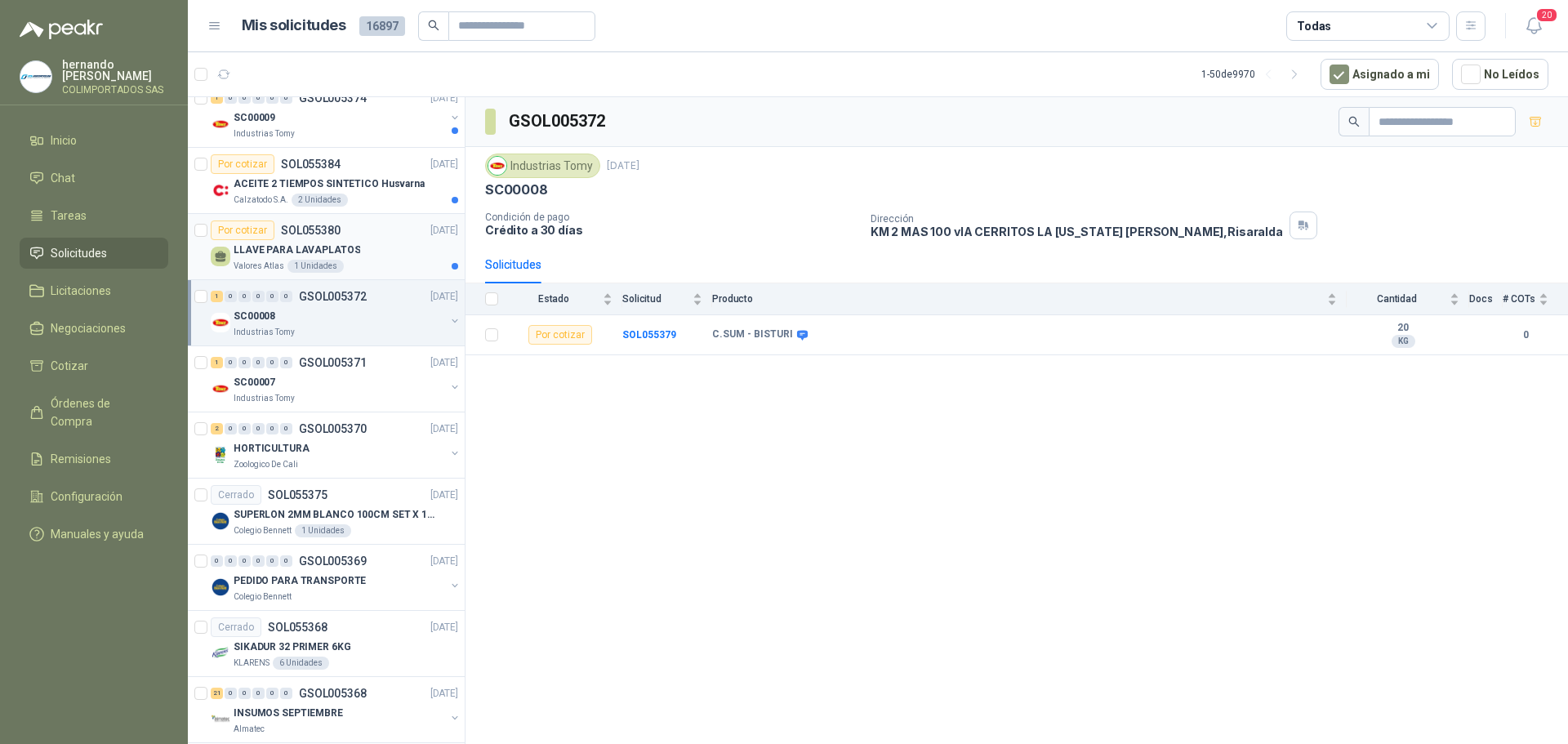
click at [372, 268] on div "Valores Atlas 1 Unidades" at bounding box center [346, 266] width 225 height 13
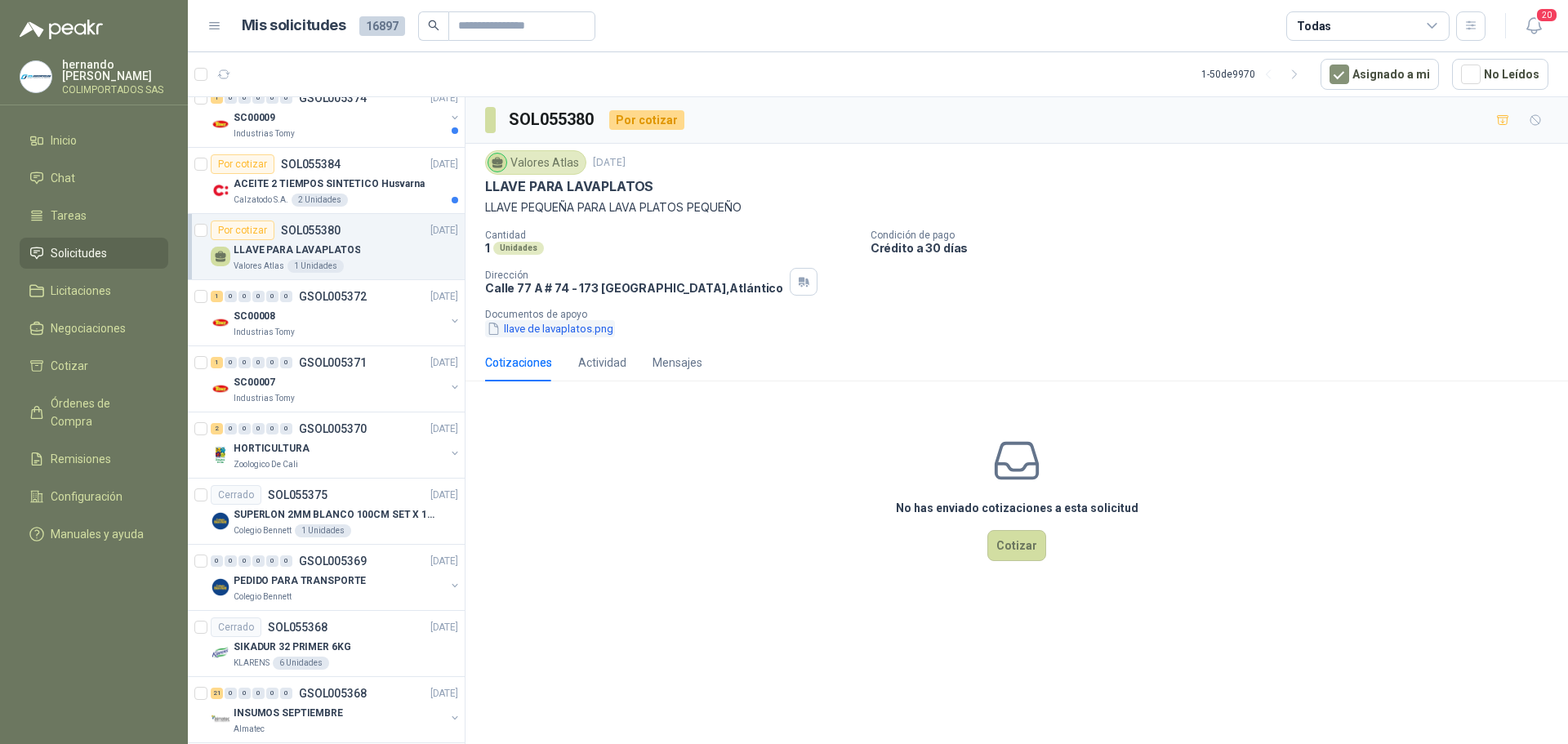
click at [570, 320] on button "llave de lavaplatos.png" at bounding box center [550, 329] width 130 height 18
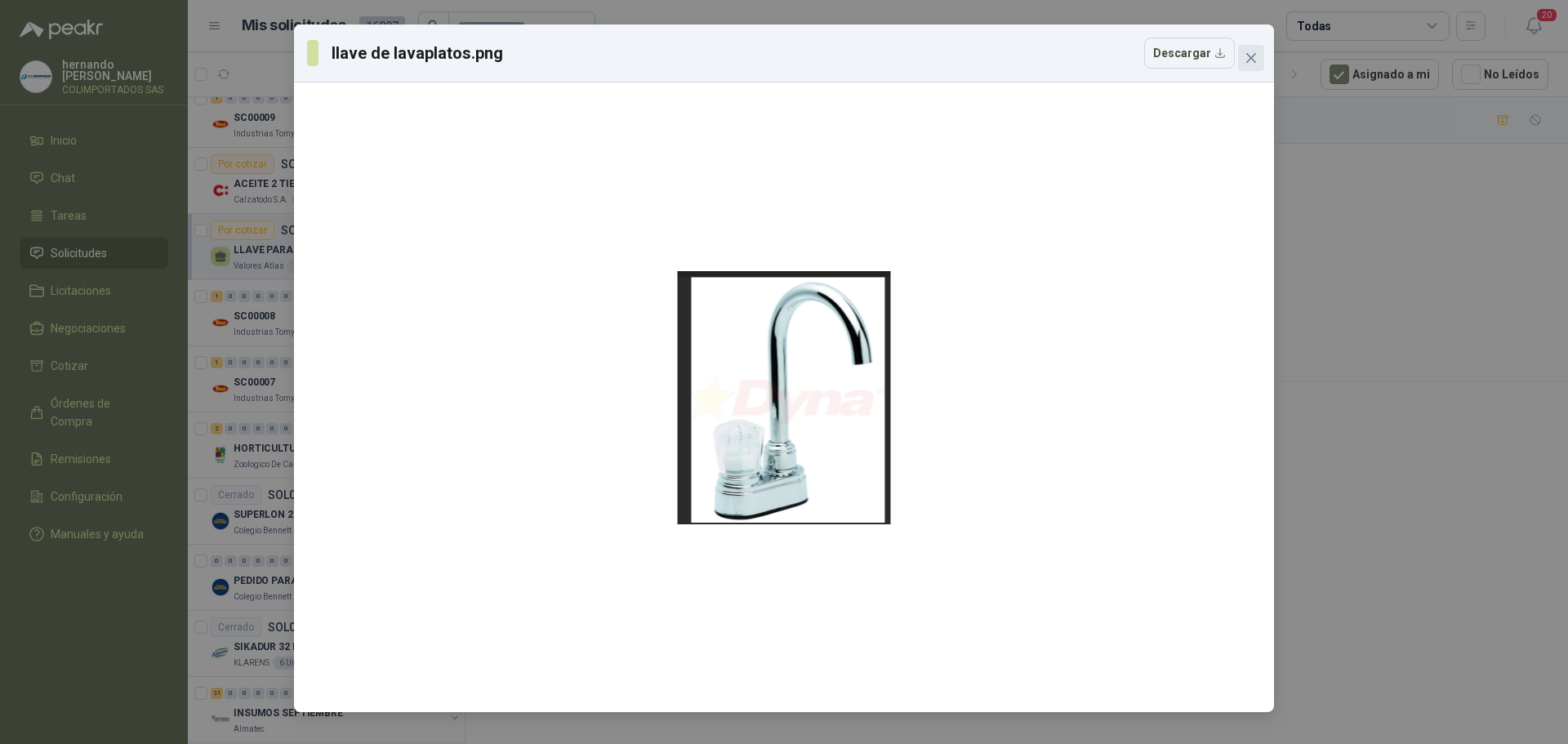
click at [1252, 61] on icon "close" at bounding box center [1251, 58] width 10 height 10
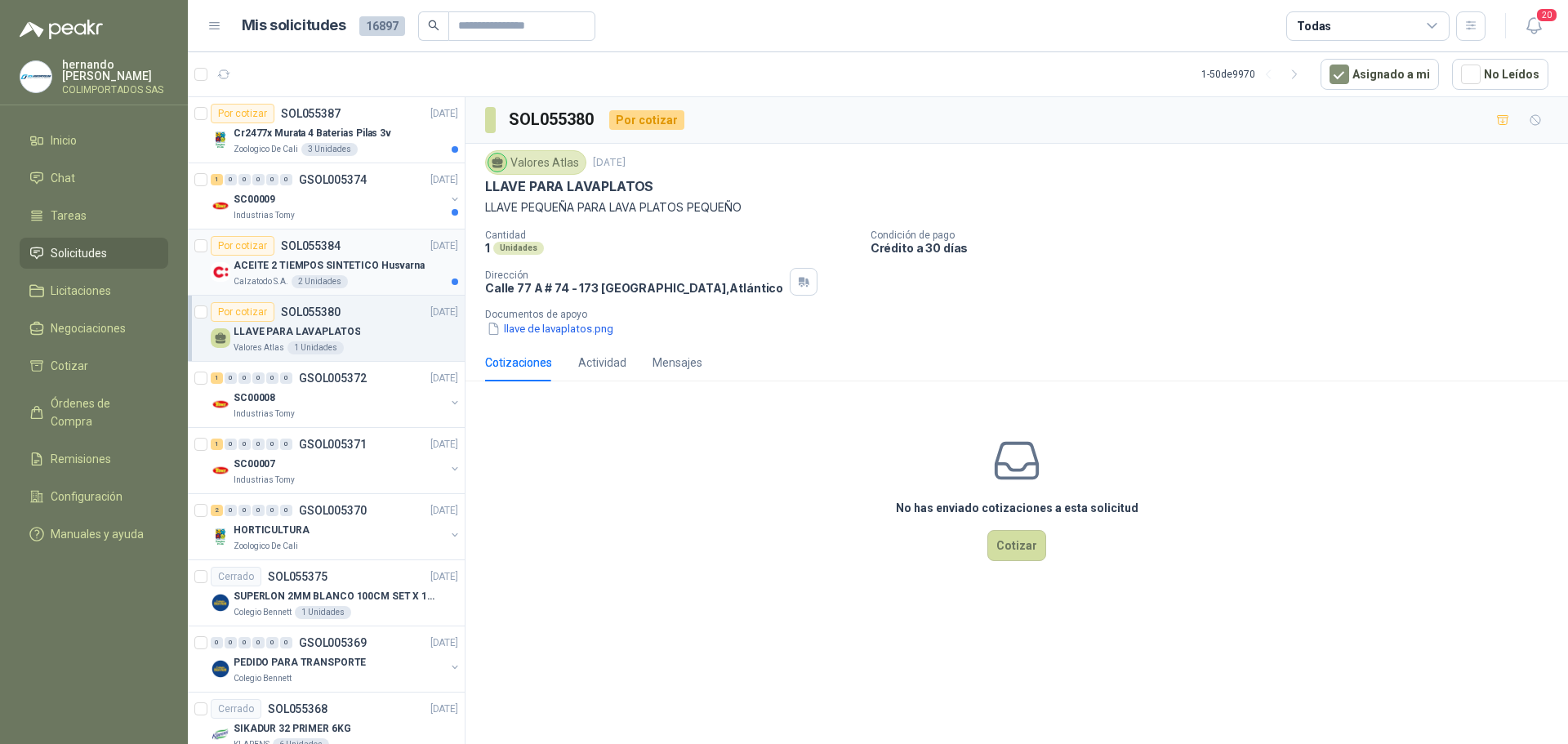
click at [370, 278] on div "Calzatodo S.A. 2 Unidades" at bounding box center [346, 281] width 225 height 13
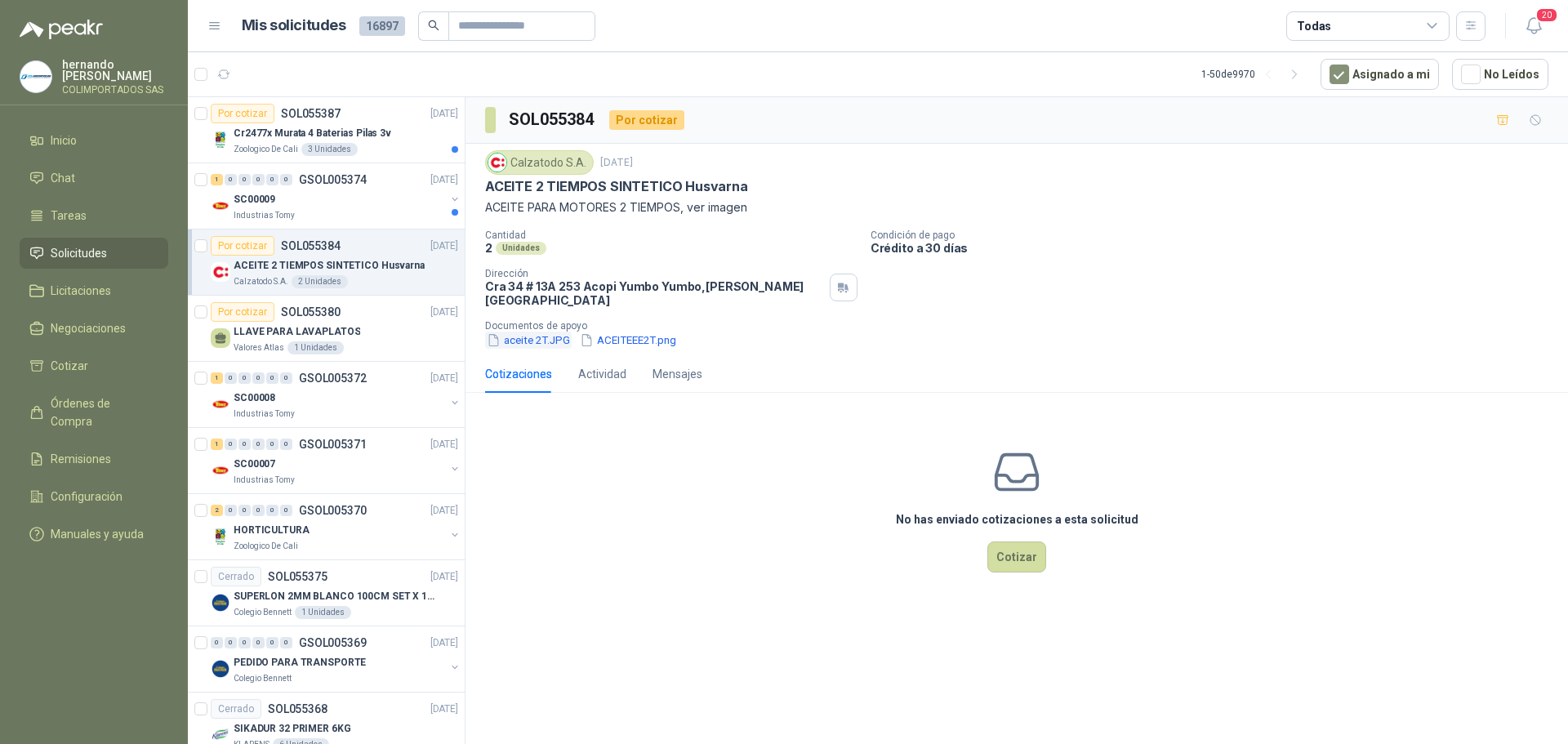
click at [530, 331] on button "aceite 2T.JPG" at bounding box center [529, 340] width 87 height 18
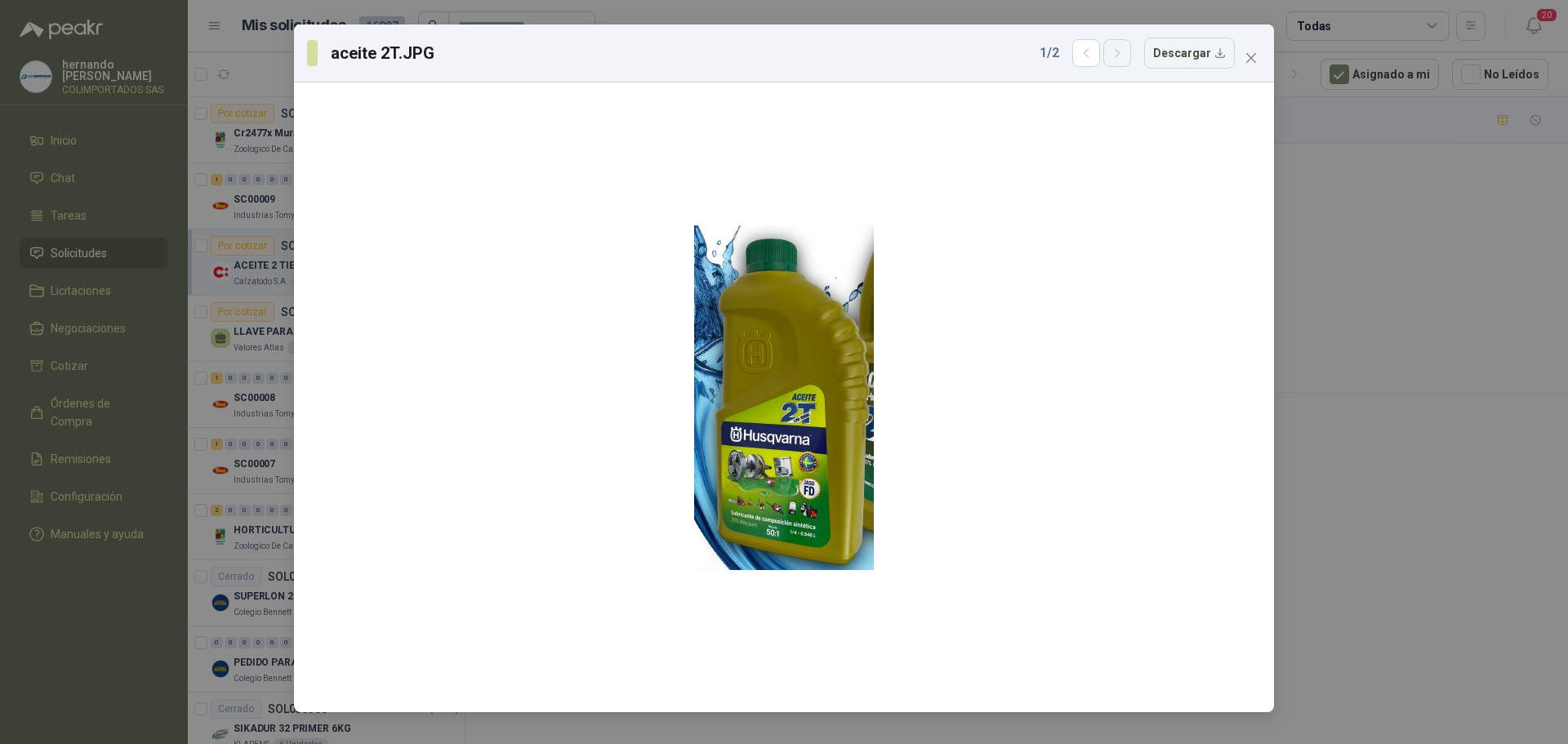
click at [1119, 54] on icon "button" at bounding box center [1117, 53] width 4 height 8
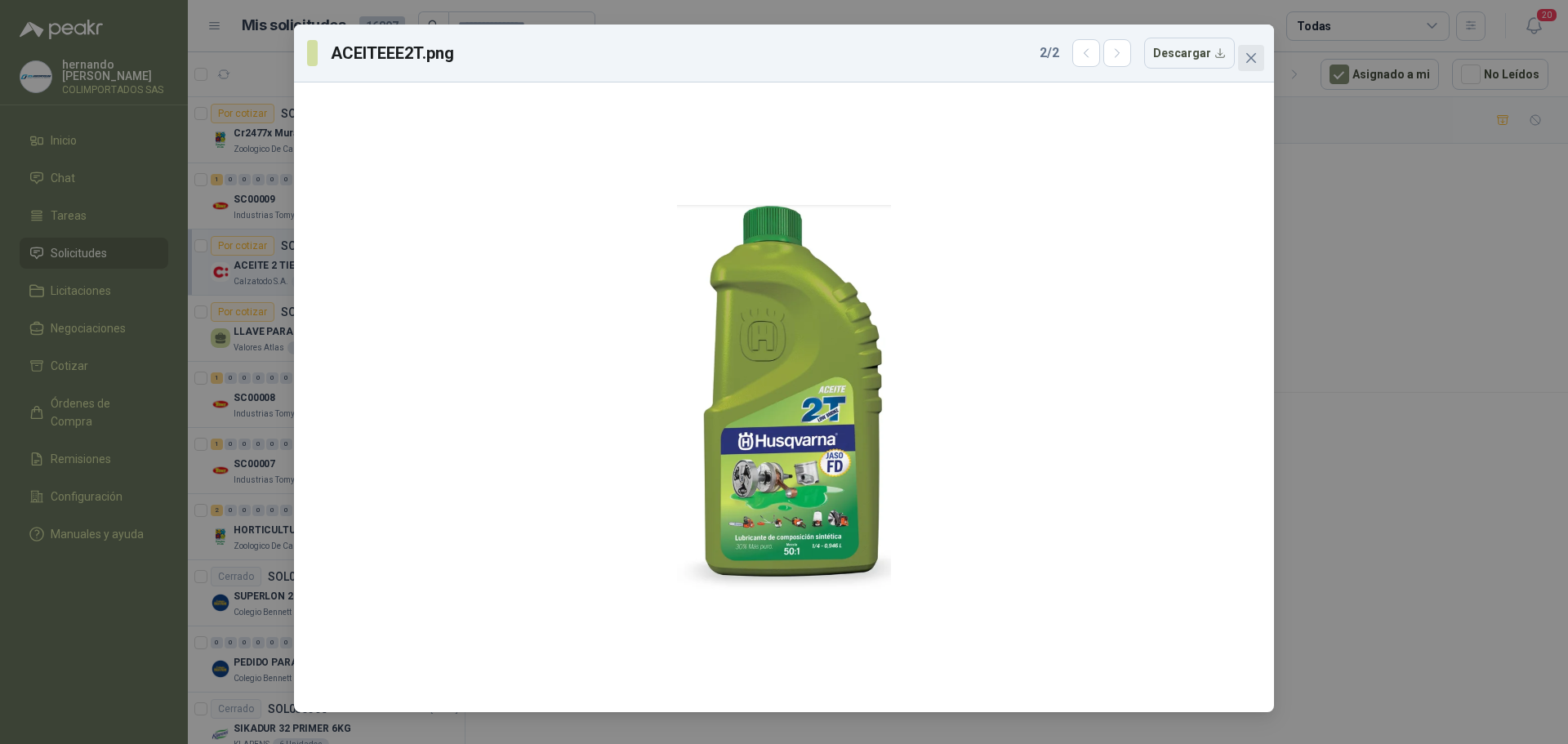
click at [1247, 58] on icon "close" at bounding box center [1250, 58] width 13 height 13
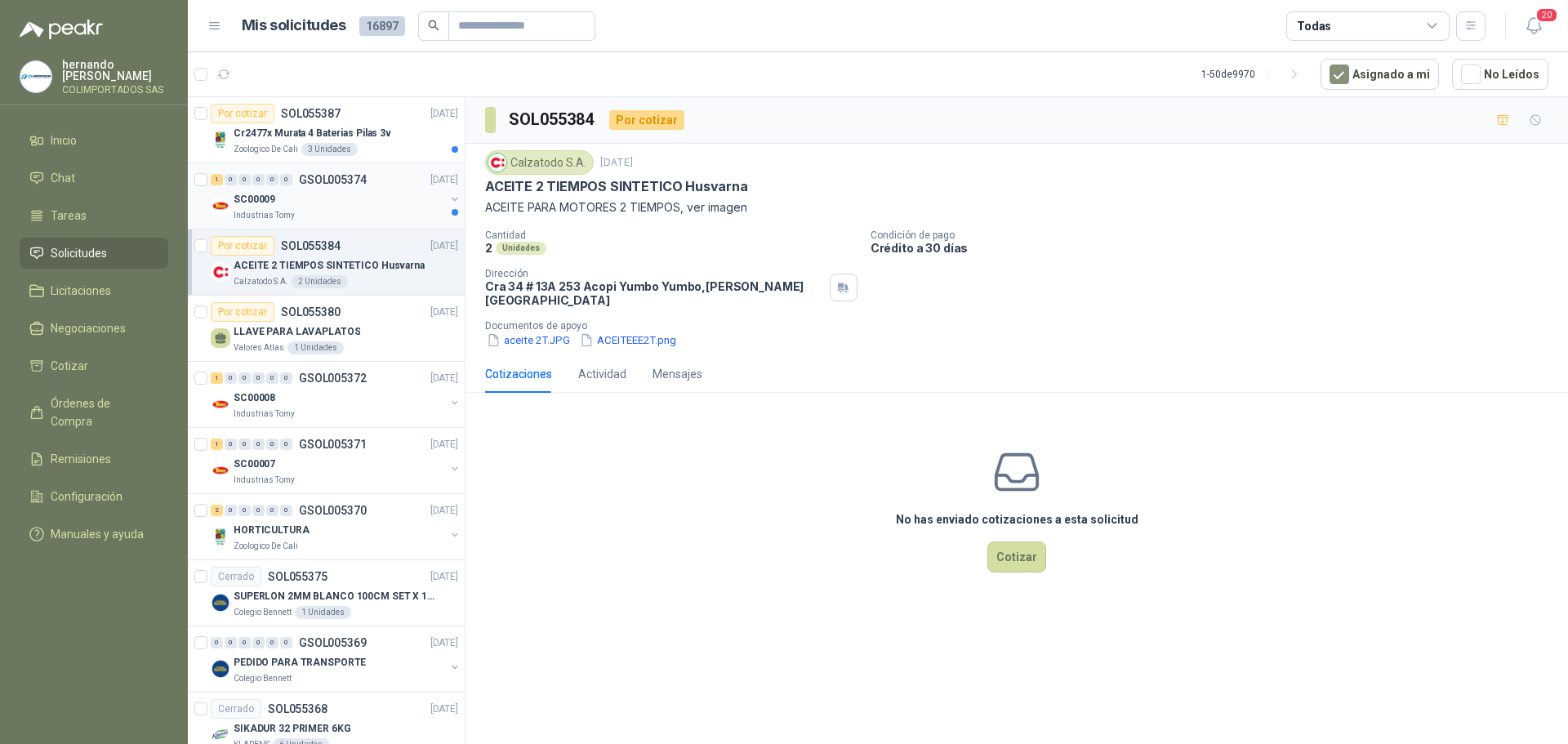
click at [361, 200] on div "SC00009" at bounding box center [339, 199] width 212 height 20
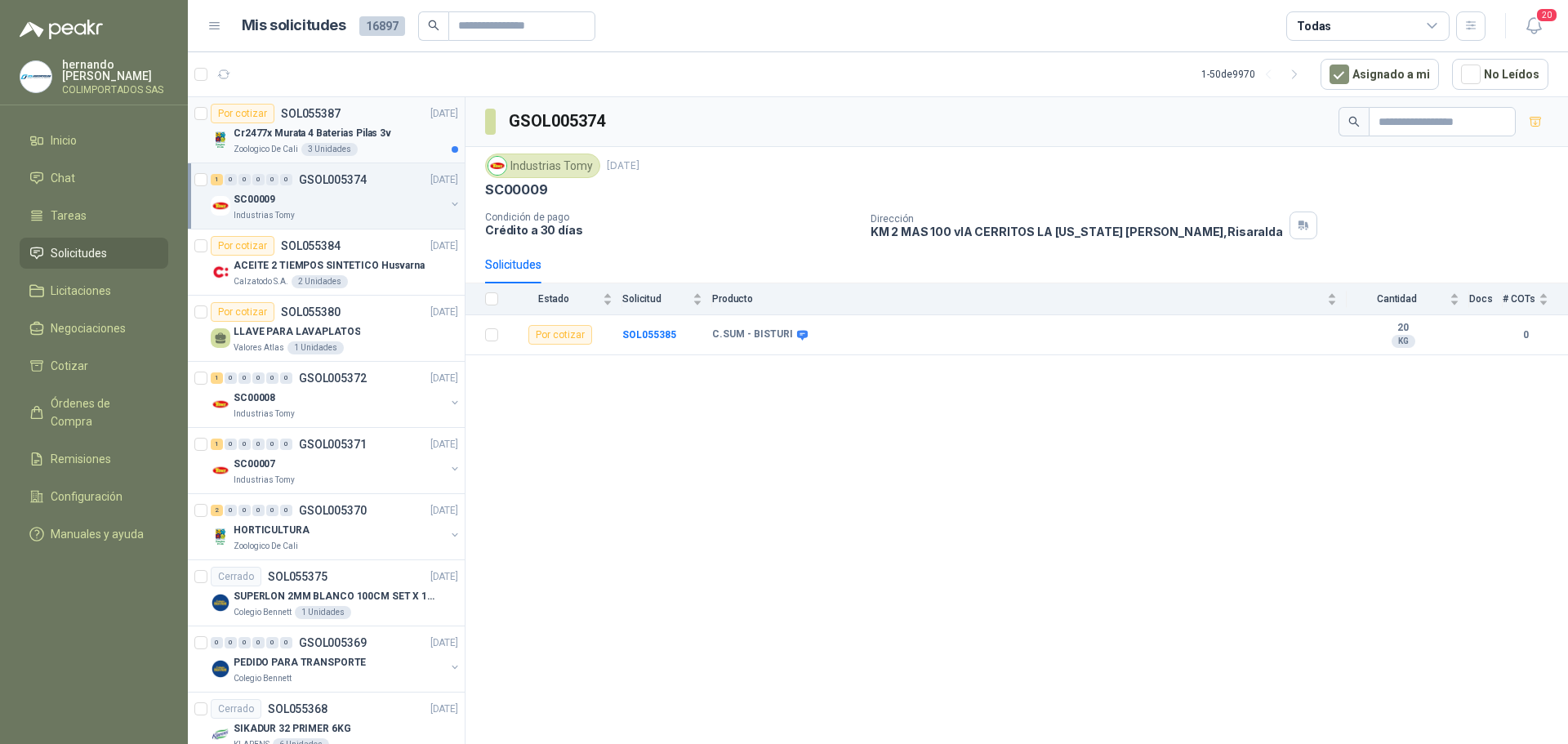
click at [377, 146] on div "Zoologico De Cali 3 Unidades" at bounding box center [346, 148] width 225 height 13
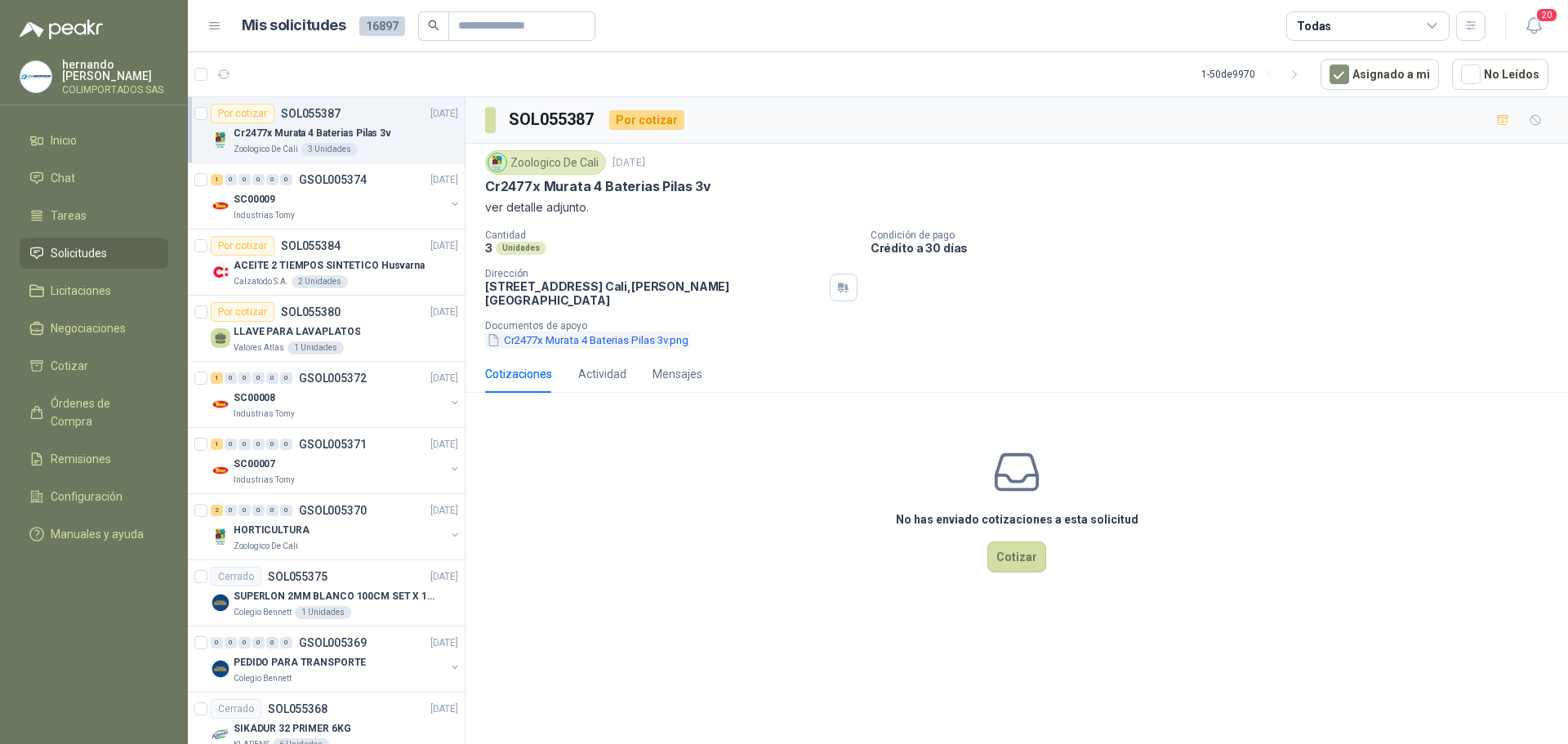
click at [545, 331] on button "Cr2477x Murata 4 Baterias Pilas 3v.png" at bounding box center [588, 340] width 205 height 18
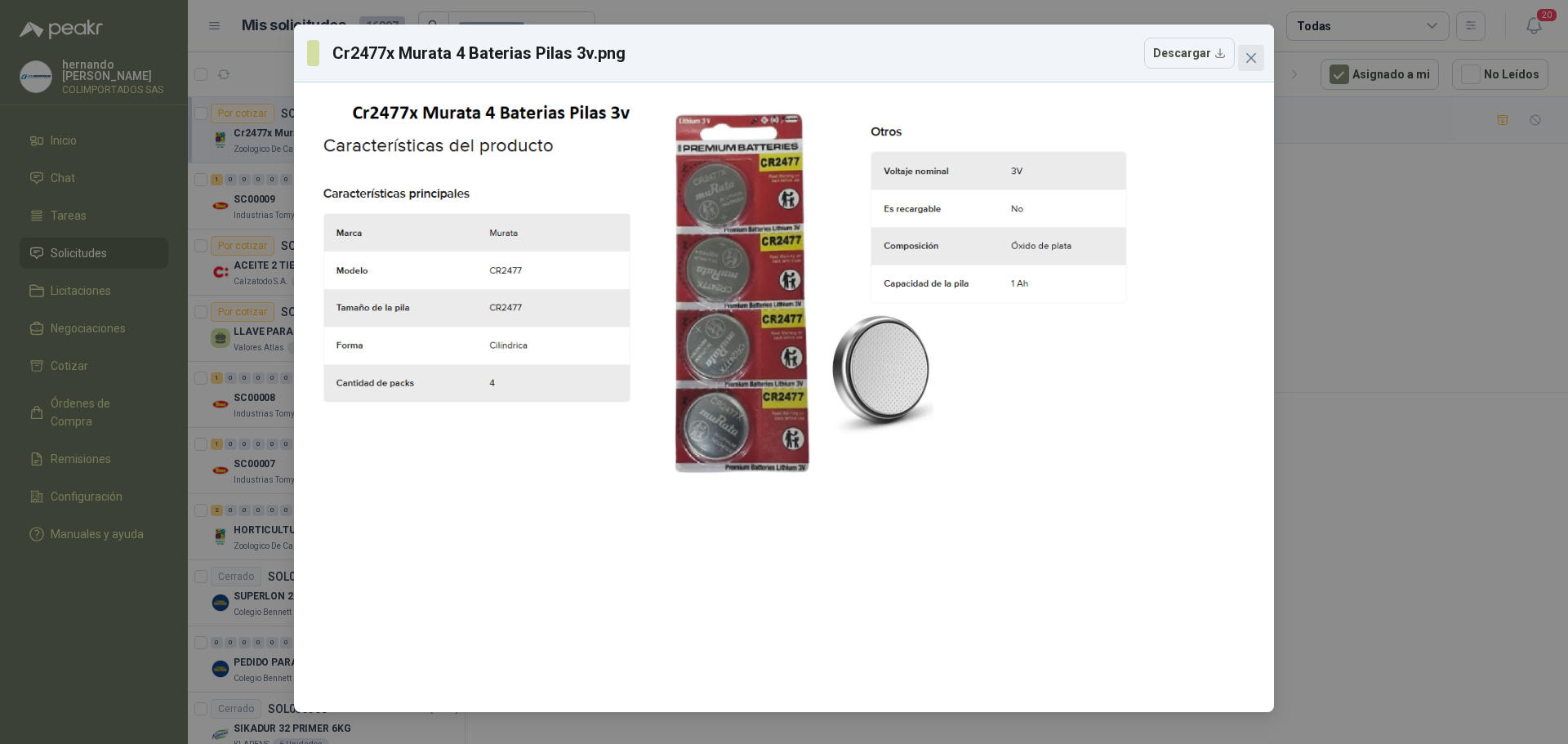
click at [1250, 58] on icon "close" at bounding box center [1251, 58] width 10 height 10
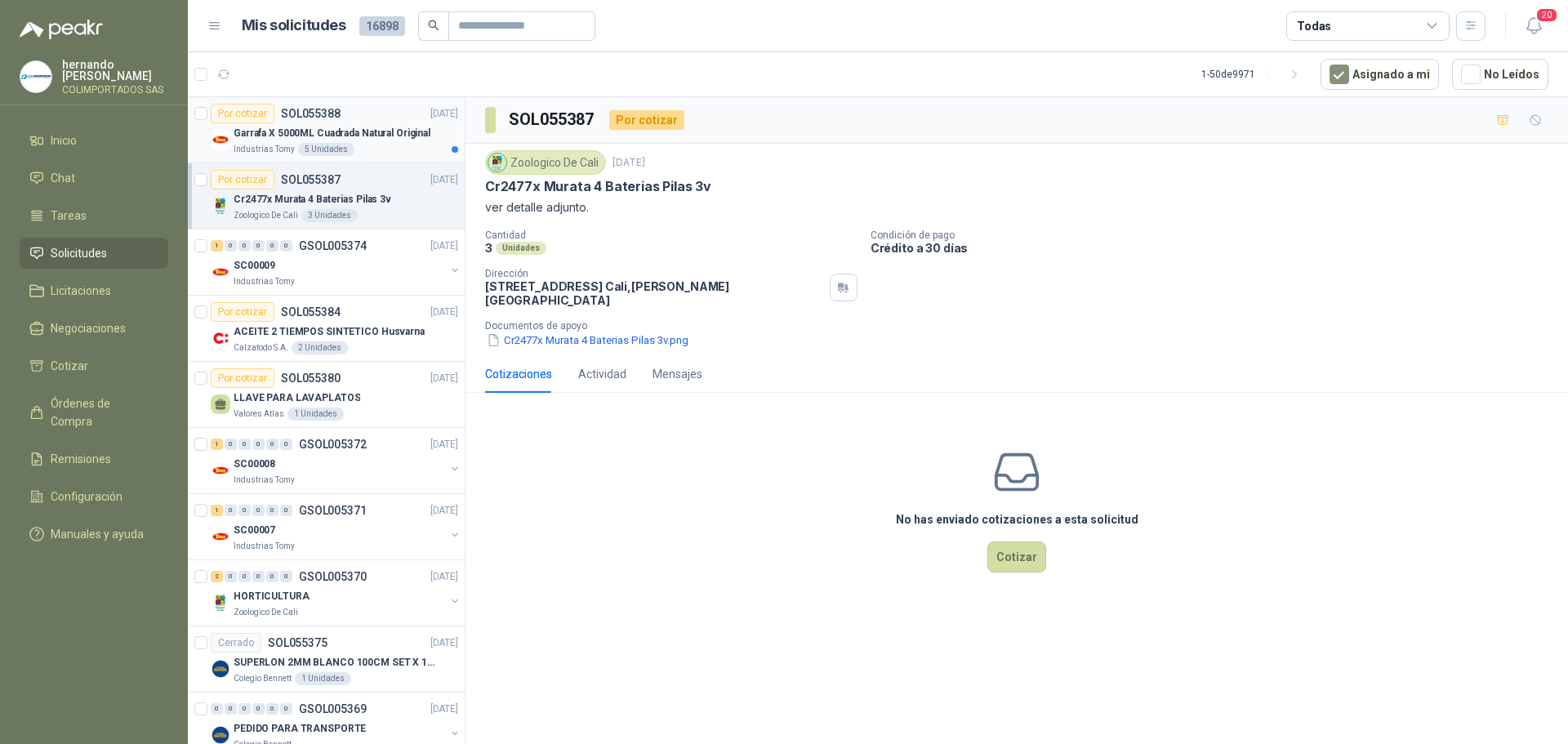
click at [374, 146] on div "Industrias Tomy 5 Unidades" at bounding box center [346, 148] width 225 height 13
